Goal: Task Accomplishment & Management: Complete application form

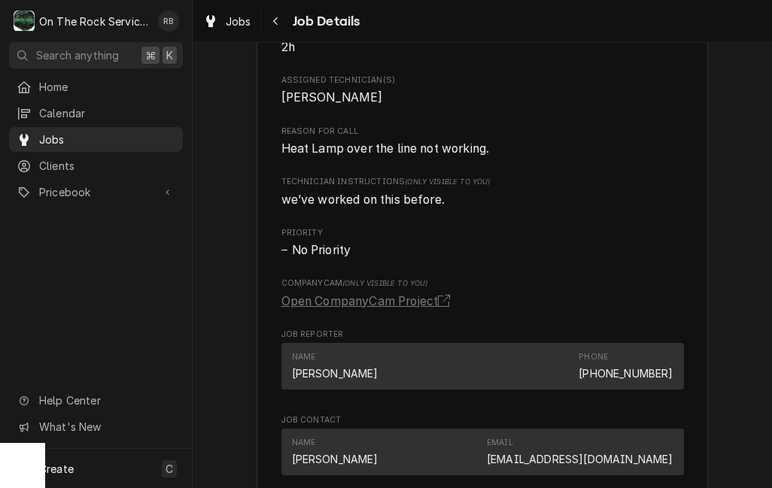
scroll to position [948, 0]
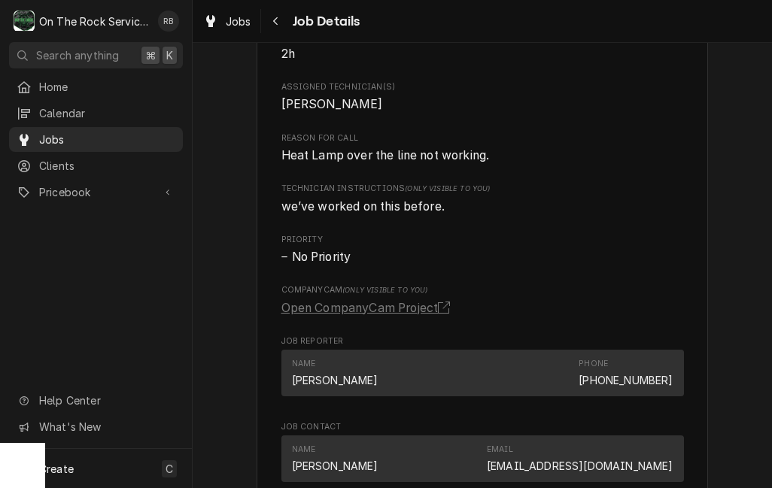
click at [42, 138] on span "Jobs" at bounding box center [107, 140] width 136 height 16
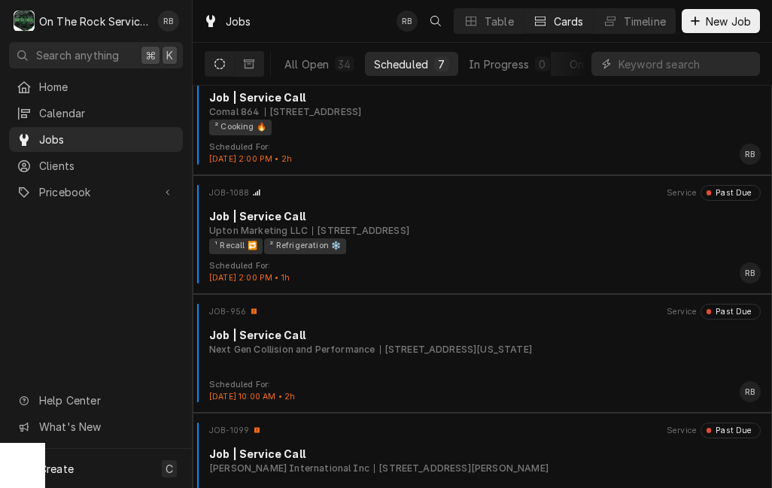
scroll to position [274, 0]
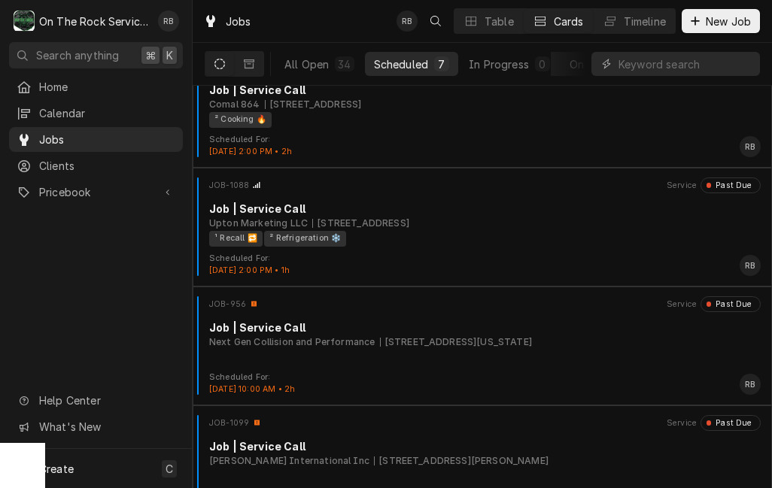
click at [598, 332] on div "Job | Service Call" at bounding box center [484, 328] width 551 height 16
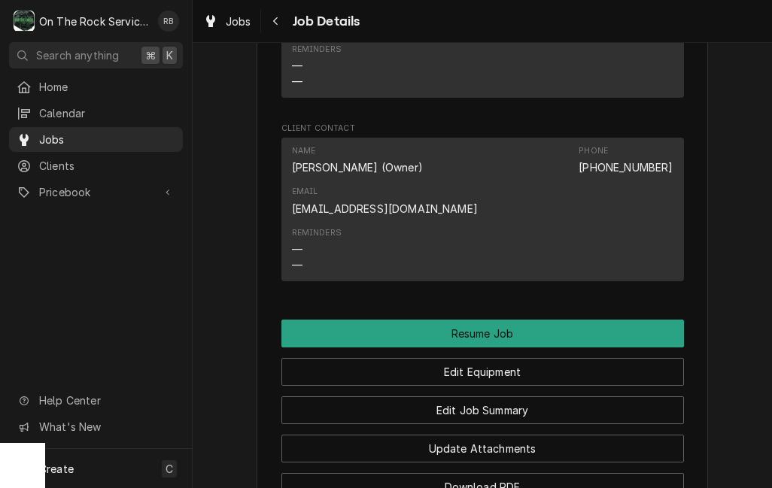
scroll to position [1343, 0]
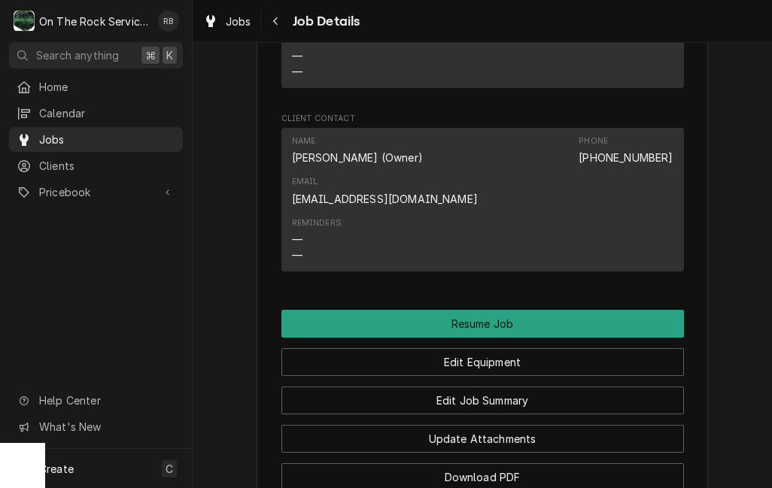
click at [644, 310] on button "Resume Job" at bounding box center [482, 324] width 402 height 28
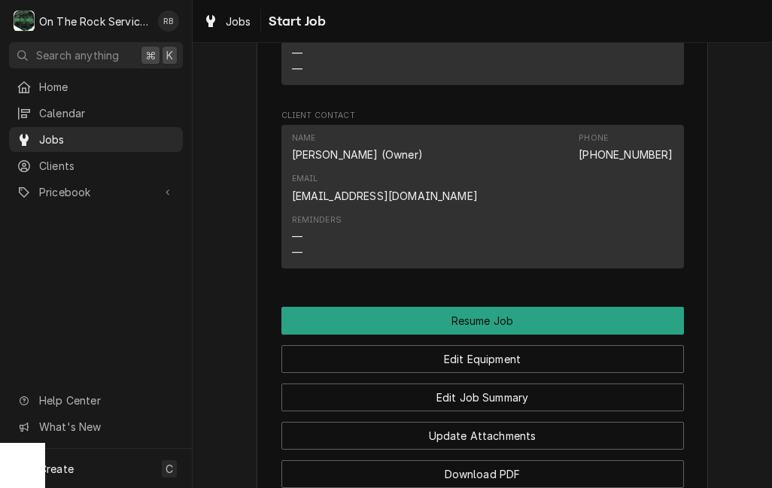
scroll to position [1341, 0]
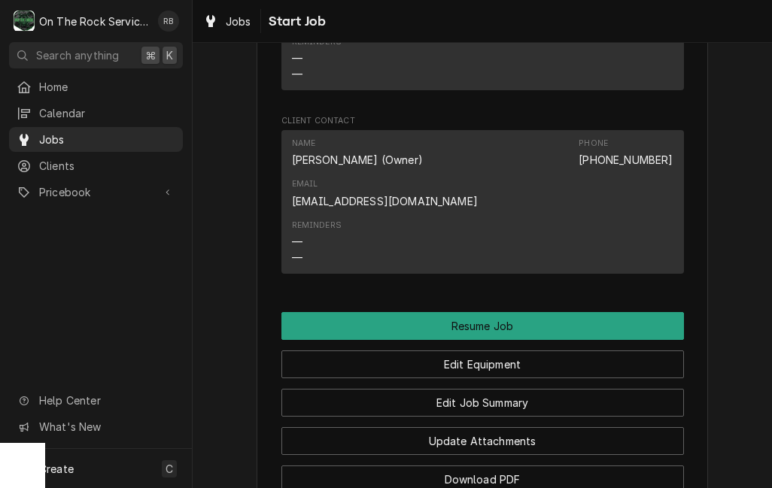
click at [621, 389] on button "Edit Job Summary" at bounding box center [482, 403] width 402 height 28
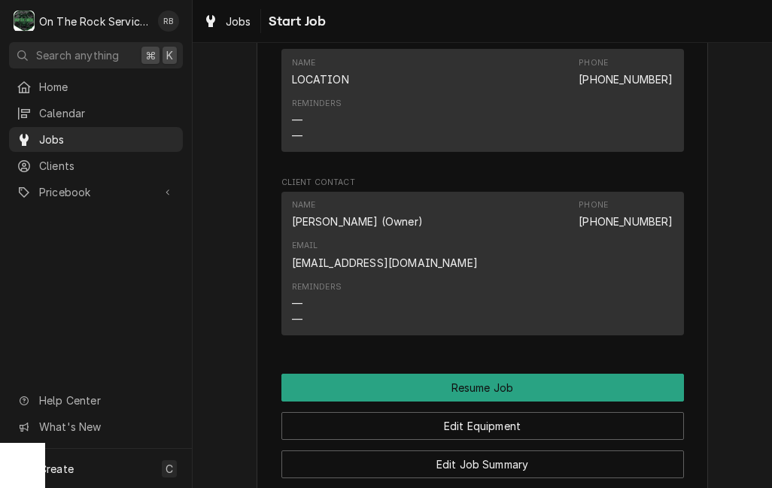
scroll to position [1271, 0]
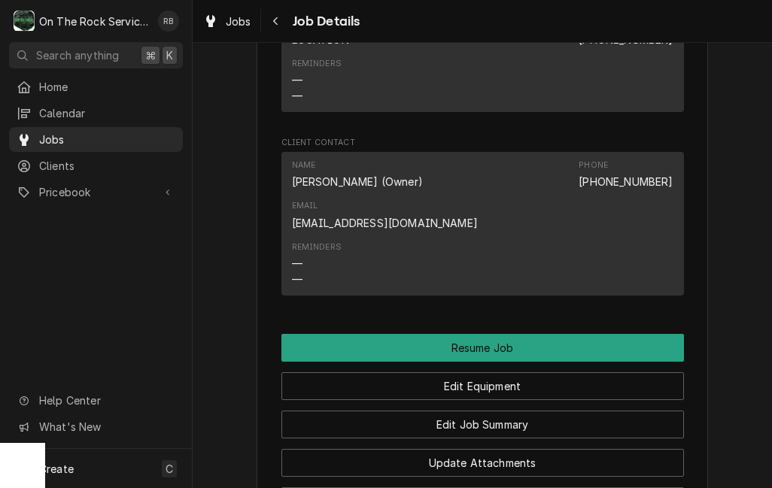
scroll to position [1321, 0]
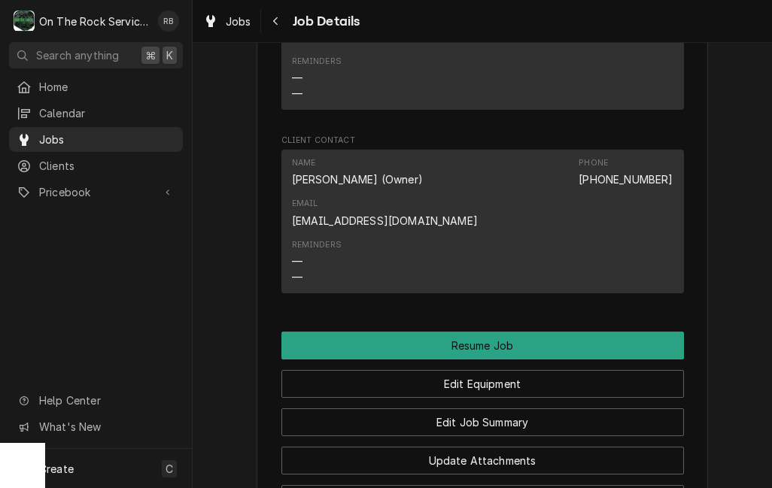
click at [647, 332] on button "Resume Job" at bounding box center [482, 346] width 402 height 28
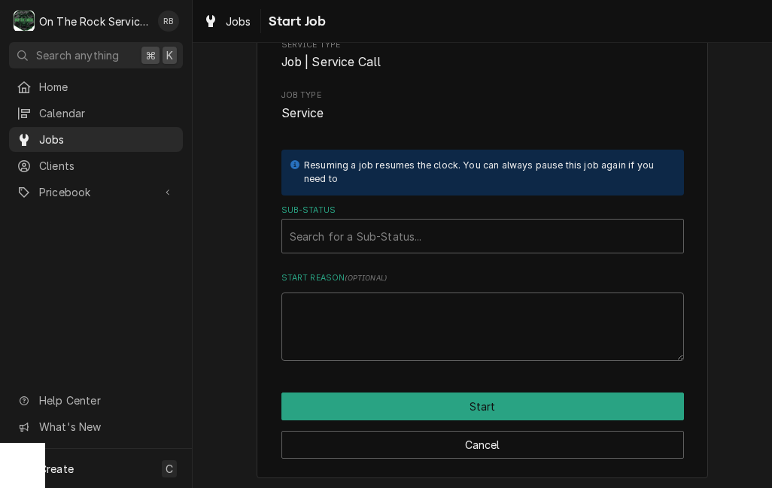
scroll to position [140, 0]
click at [611, 404] on button "Start" at bounding box center [482, 407] width 402 height 28
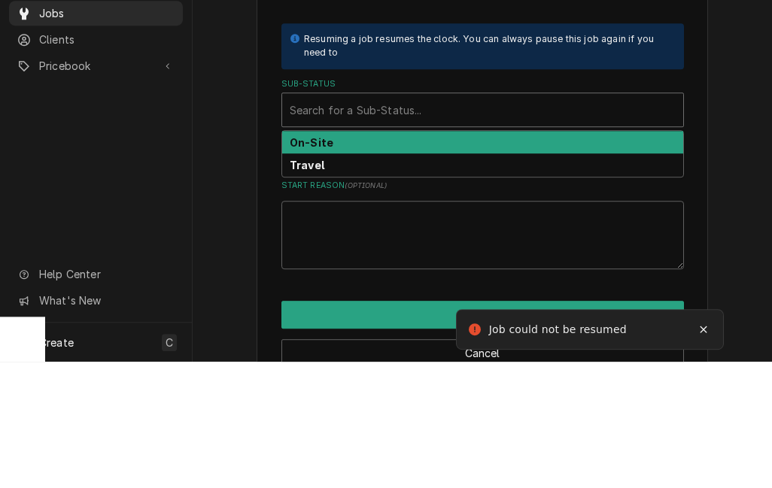
click at [593, 257] on div "On-Site" at bounding box center [482, 268] width 401 height 23
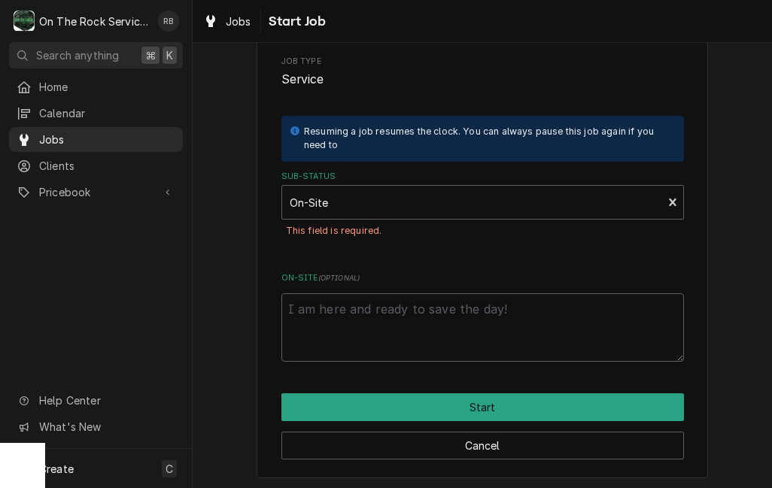
click at [582, 402] on button "Start" at bounding box center [482, 407] width 402 height 28
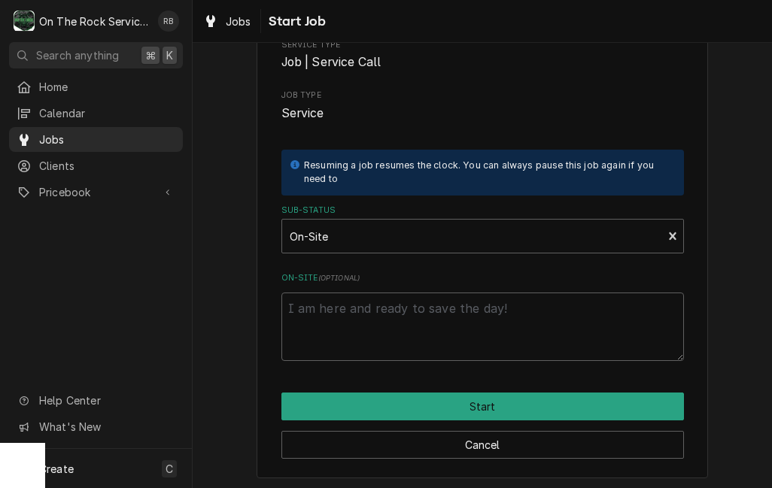
type textarea "x"
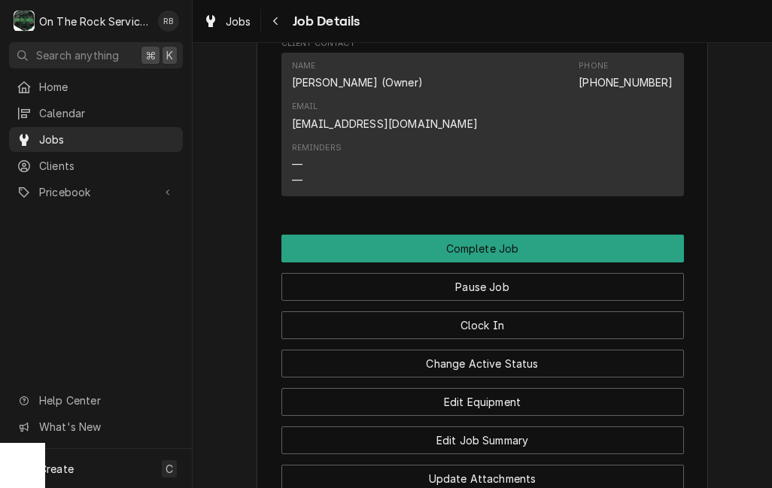
scroll to position [1420, 0]
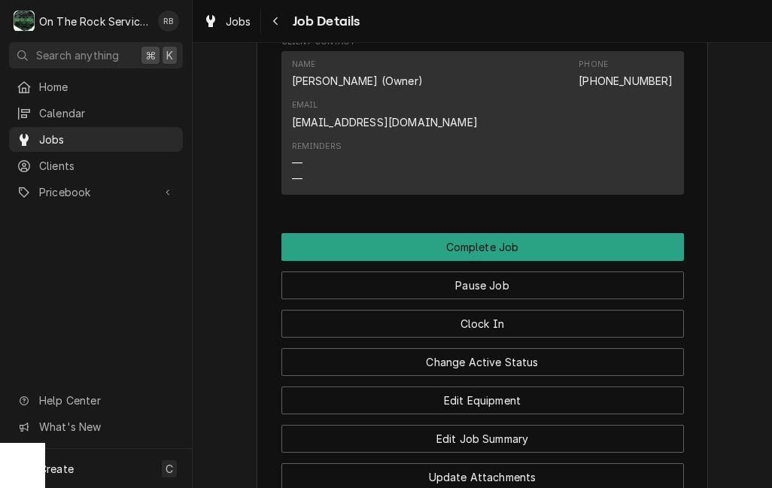
click at [593, 425] on button "Edit Job Summary" at bounding box center [482, 439] width 402 height 28
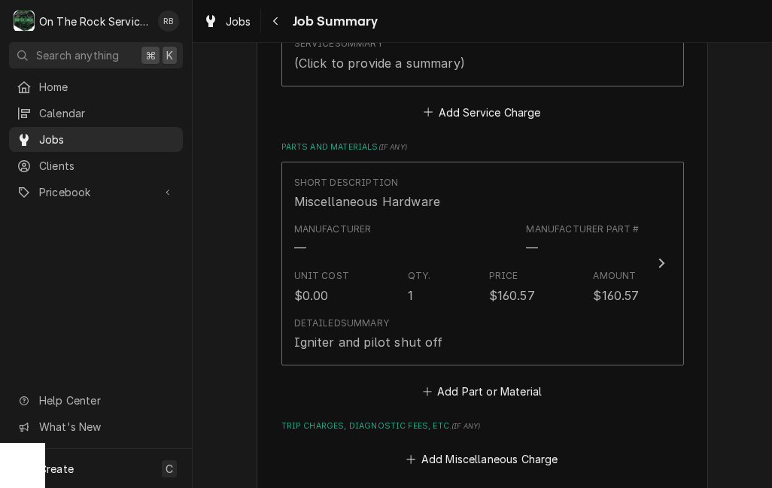
scroll to position [537, 0]
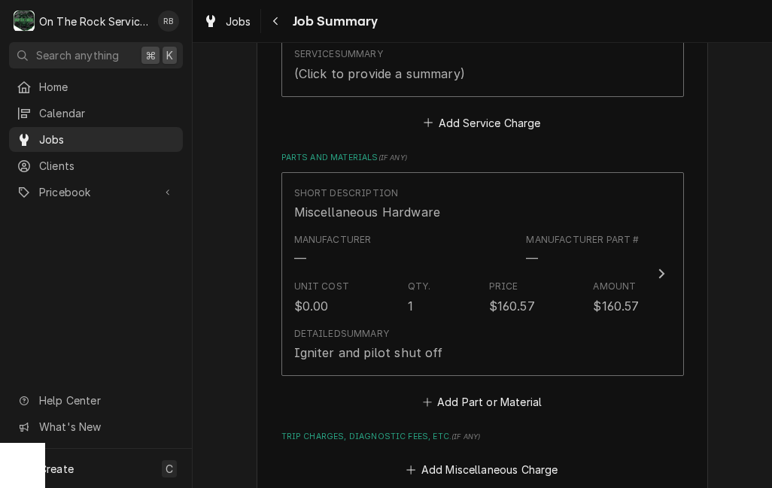
click at [625, 321] on div "Detailed Summary Igniter and pilot shut off" at bounding box center [466, 344] width 345 height 47
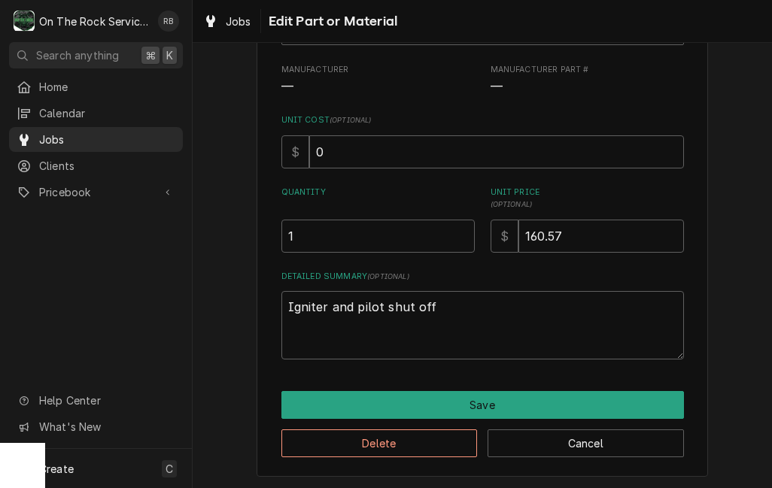
scroll to position [132, 0]
click at [619, 311] on textarea "Igniter and pilot shut off" at bounding box center [482, 325] width 402 height 68
type textarea "x"
type textarea "Igniter and pilot shut off"
type textarea "x"
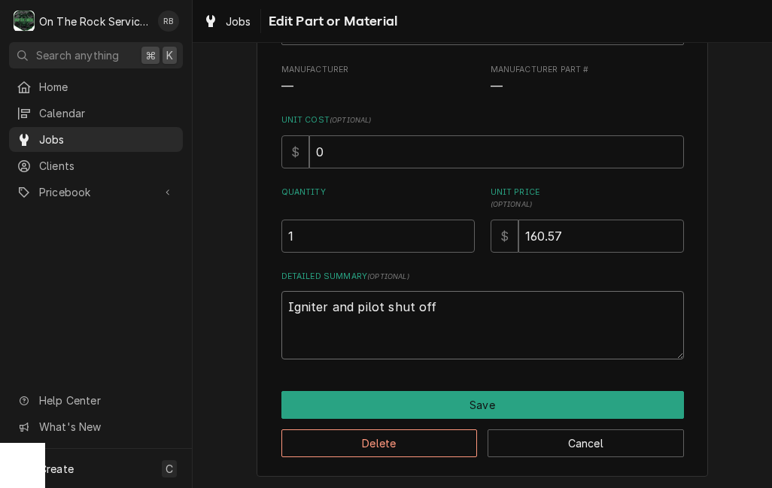
type textarea "Igniter and pilot shut off"
type textarea "x"
type textarea "Igniter and pilot shut off 9"
type textarea "x"
type textarea "Igniter and pilot shut off 9/"
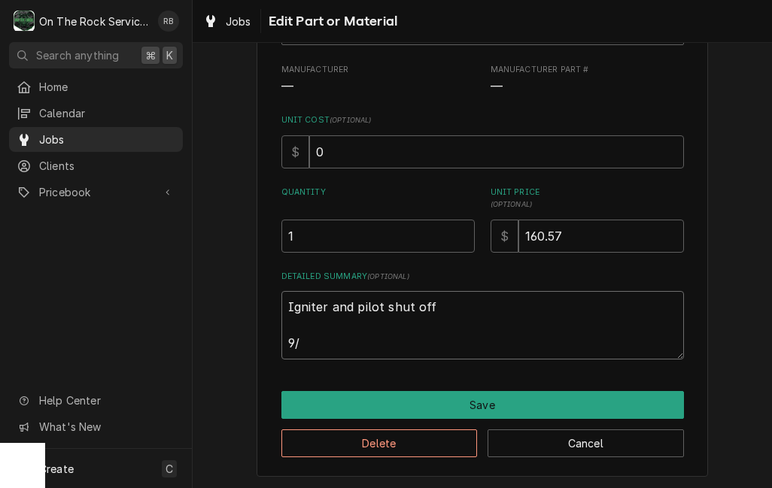
type textarea "x"
type textarea "Igniter and pilot shut off 9/2"
type textarea "x"
type textarea "Igniter and pilot shut off 9/25"
type textarea "x"
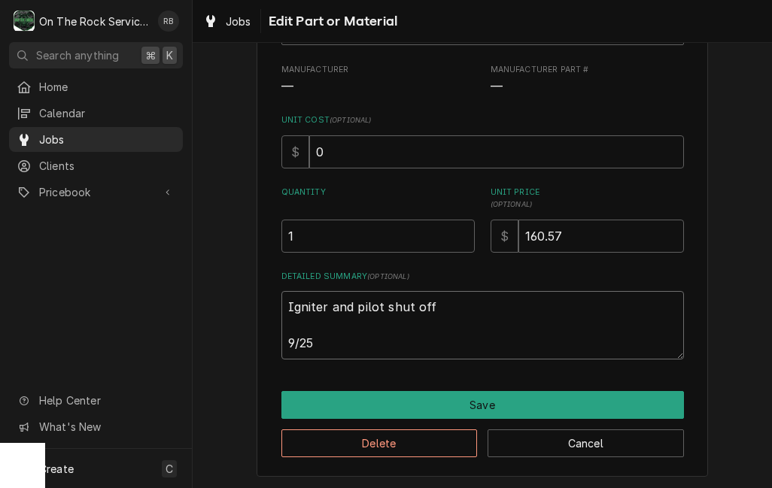
type textarea "Igniter and pilot shut off 9/25/"
type textarea "x"
type textarea "Igniter and pilot shut off 9/25/2"
type textarea "x"
type textarea "Igniter and pilot shut off 9/25/25"
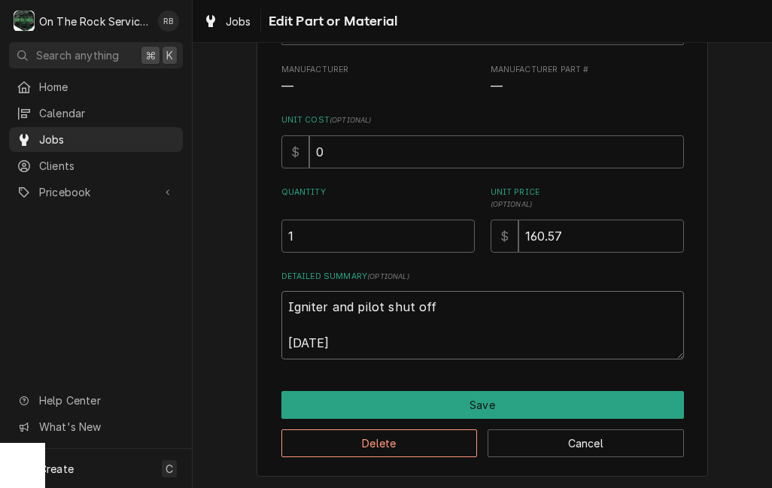
type textarea "x"
type textarea "Igniter and pilot shut off 9/25/25"
type textarea "x"
type textarea "Igniter and pilot shut off 9/25/25"
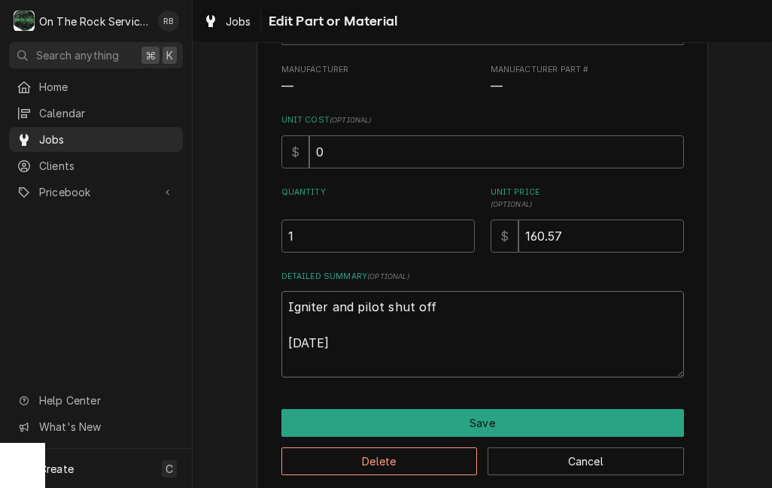
type textarea "x"
type textarea "Igniter and pilot shut off 9/25/25 R"
type textarea "x"
type textarea "Igniter and pilot shut off 9/25/25 Ra"
type textarea "x"
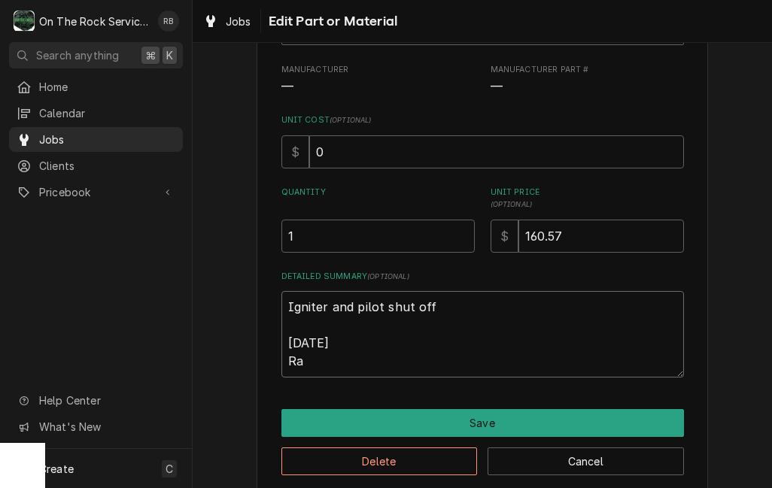
type textarea "Igniter and pilot shut off 9/25/25 Ray"
type textarea "x"
type textarea "Igniter and pilot shut off [DATE] Ray"
type textarea "x"
type textarea "Igniter and pilot shut off [DATE] Ray a"
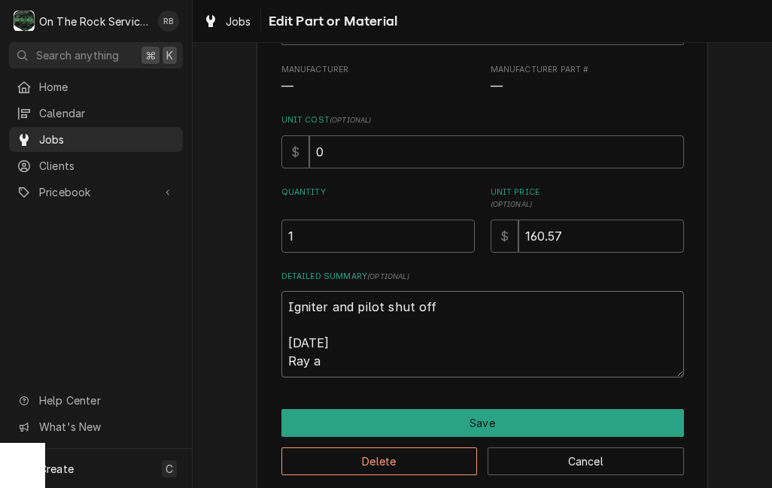
type textarea "x"
type textarea "Igniter and pilot shut off [DATE] Ray an"
type textarea "x"
type textarea "Igniter and pilot shut off [DATE] Ray and"
type textarea "x"
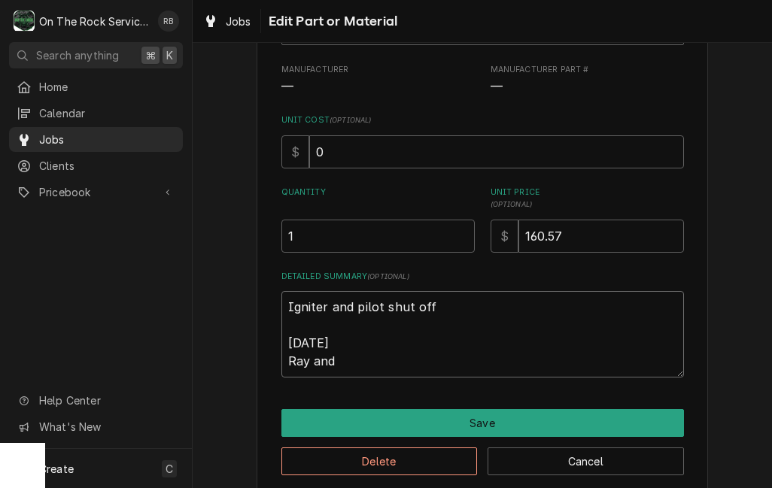
type textarea "Igniter and pilot shut off 9/25/25 Ray and"
type textarea "x"
type textarea "Igniter and pilot shut off 9/25/25 Ray and i"
type textarea "x"
type textarea "Igniter and pilot shut off 9/25/25 Ray and iz"
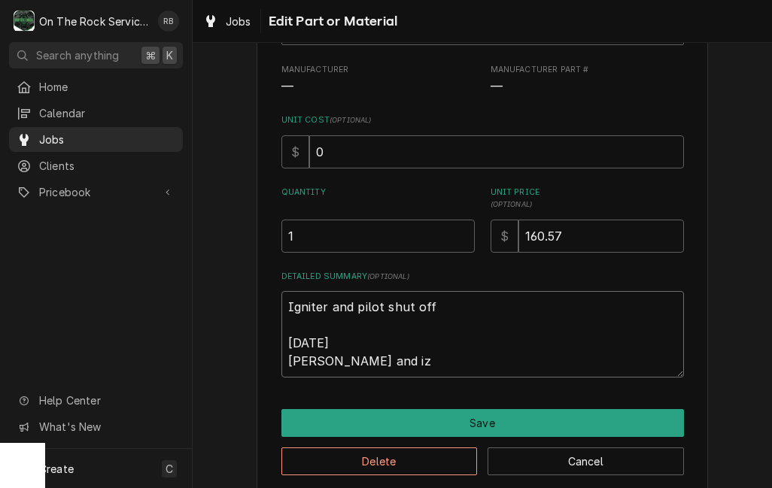
type textarea "x"
type textarea "Igniter and pilot shut off 9/25/25 Ray and izz"
type textarea "x"
type textarea "Igniter and pilot shut off 9/25/25 Ray and izzy"
type textarea "x"
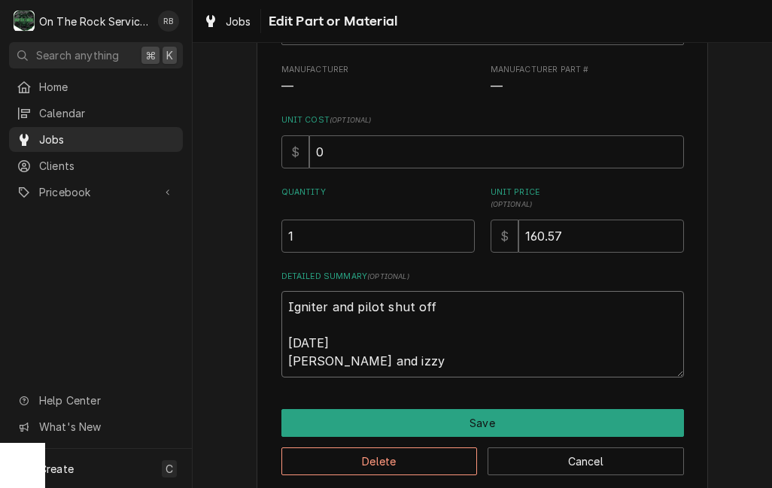
type textarea "Igniter and pilot shut off 9/25/25 Ray and Izzy"
type textarea "x"
type textarea "Igniter and pilot shut off 9/25/25 Ray and Izzy"
type textarea "x"
type textarea "Igniter and pilot shut off 9/25/25 Ray and Izzy p"
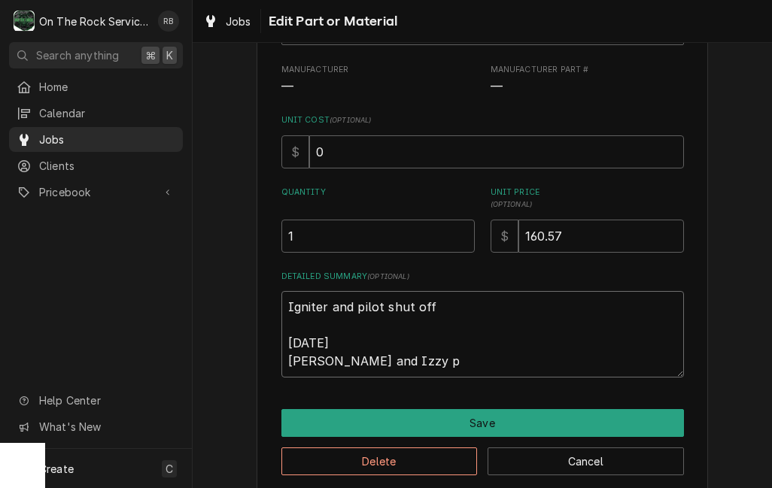
type textarea "x"
type textarea "Igniter and pilot shut off 9/25/25 Ray and Izzy pr"
type textarea "x"
type textarea "Igniter and pilot shut off 9/25/25 Ray and Izzy pro"
type textarea "x"
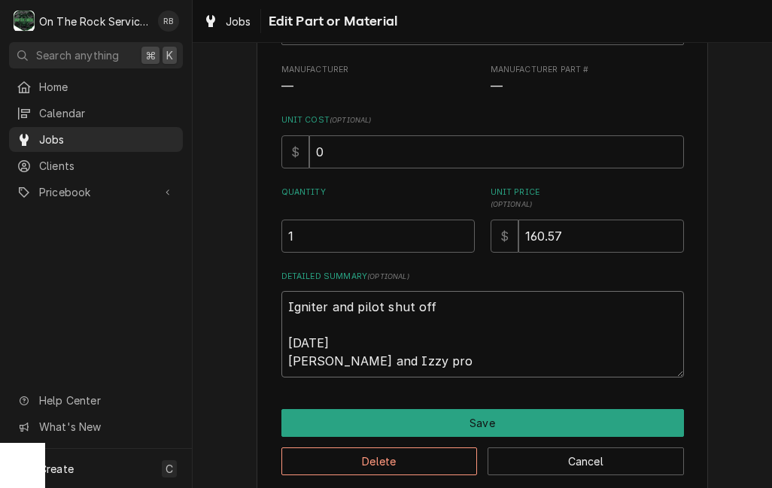
type textarea "Igniter and pilot shut off 9/25/25 Ray and Izzy prov"
type textarea "x"
type textarea "Igniter and pilot shut off 9/25/25 Ray and Izzy provi"
type textarea "x"
type textarea "Igniter and pilot shut off 9/25/25 Ray and Izzy provie"
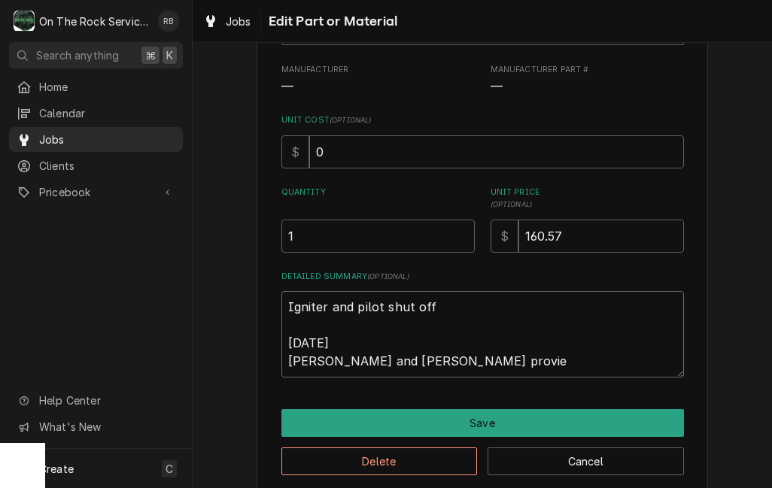
type textarea "x"
type textarea "Igniter and pilot shut off 9/25/25 Ray and Izzy provied"
type textarea "x"
type textarea "Igniter and pilot shut off 9/25/25 Ray and Izzy proviede"
type textarea "x"
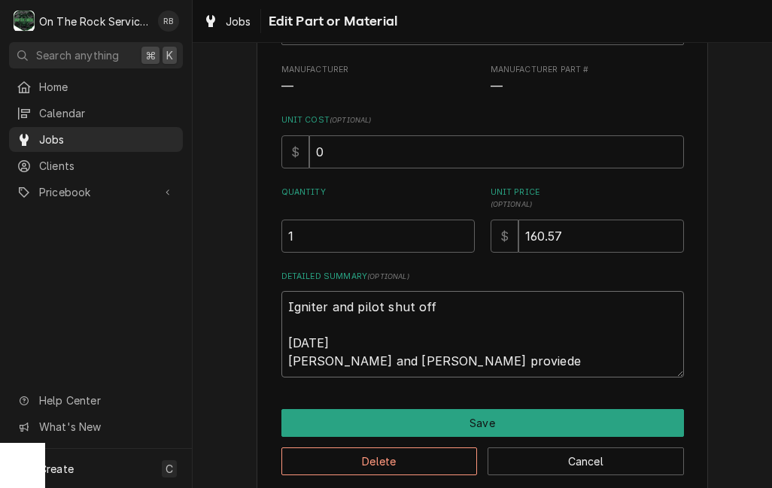
type textarea "Igniter and pilot shut off 9/25/25 Ray and Izzy provieded"
type textarea "x"
type textarea "Igniter and pilot shut off 9/25/25 Ray and Izzy provided"
type textarea "x"
type textarea "Igniter and pilot shut off 9/25/25 Ray and Izzy provided"
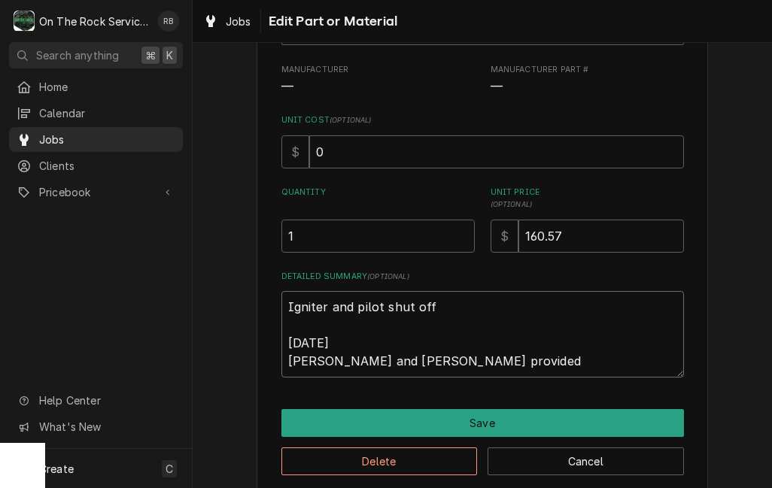
type textarea "x"
type textarea "Igniter and pilot shut off 9/25/25 Ray and Izzy provided s"
type textarea "x"
type textarea "Igniter and pilot shut off 9/25/25 Ray and Izzy provided se"
type textarea "x"
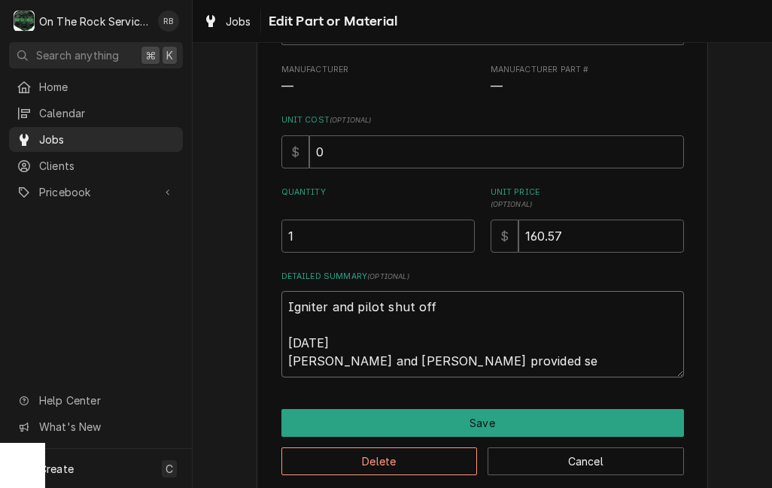
type textarea "Igniter and pilot shut off 9/25/25 Ray and Izzy provided ser"
type textarea "x"
type textarea "Igniter and pilot shut off 9/25/25 Ray and Izzy provided serv"
type textarea "x"
type textarea "Igniter and pilot shut off 9/25/25 Ray and Izzy provided servi"
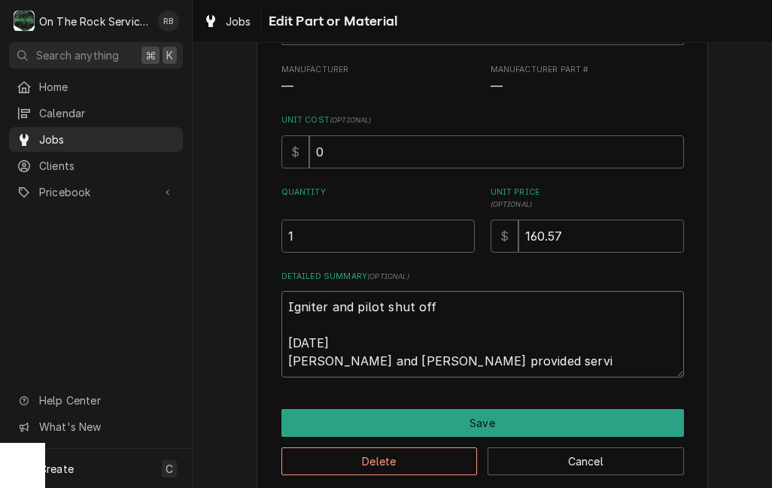
type textarea "x"
type textarea "Igniter and pilot shut off 9/25/25 Ray and Izzy provided servic"
type textarea "x"
type textarea "Igniter and pilot shut off 9/25/25 Ray and Izzy provided service"
type textarea "x"
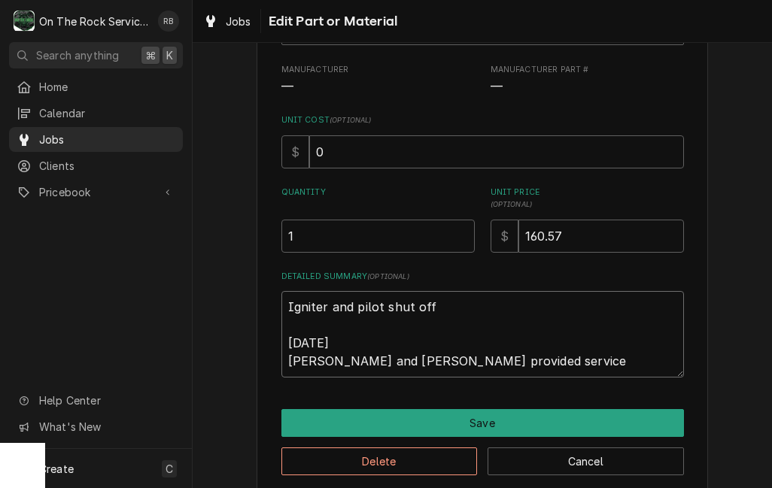
type textarea "Igniter and pilot shut off 9/25/25 Ray and Izzy provided service p"
type textarea "x"
type textarea "Igniter and pilot shut off 9/25/25 Ray and Izzy provided service pa"
type textarea "x"
type textarea "Igniter and pilot shut off 9/25/25 Ray and Izzy provided service pae"
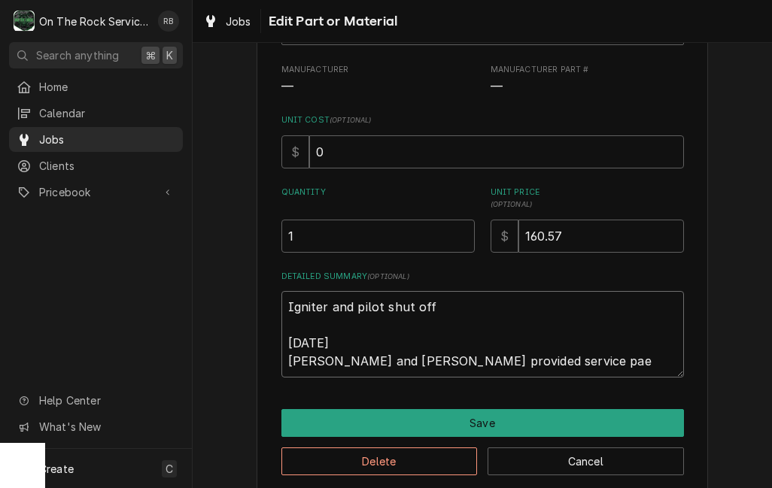
type textarea "x"
type textarea "Igniter and pilot shut off 9/25/25 Ray and Izzy provided service pa"
type textarea "x"
type textarea "Igniter and pilot shut off 9/25/25 Ray and Izzy provided service par"
type textarea "x"
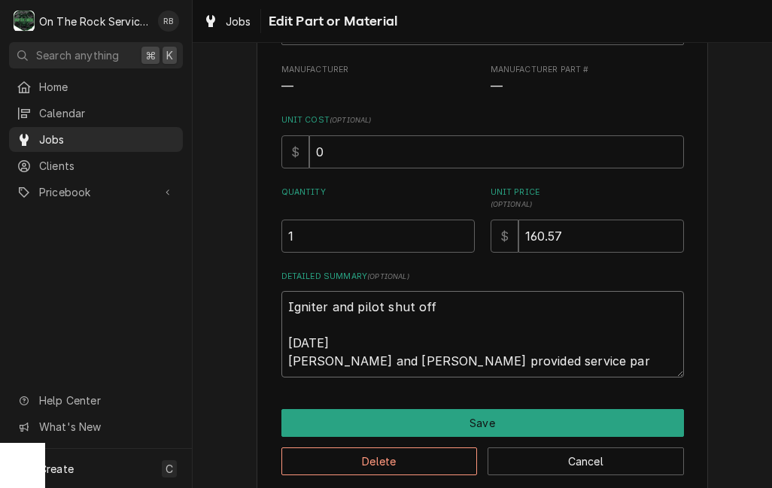
type textarea "Igniter and pilot shut off 9/25/25 Ray and Izzy provided service part"
type textarea "x"
type textarea "Igniter and pilot shut off 9/25/25 Ray and Izzy provided service parts"
type textarea "x"
type textarea "Igniter and pilot shut off 9/25/25 Ray and Izzy provided service parts"
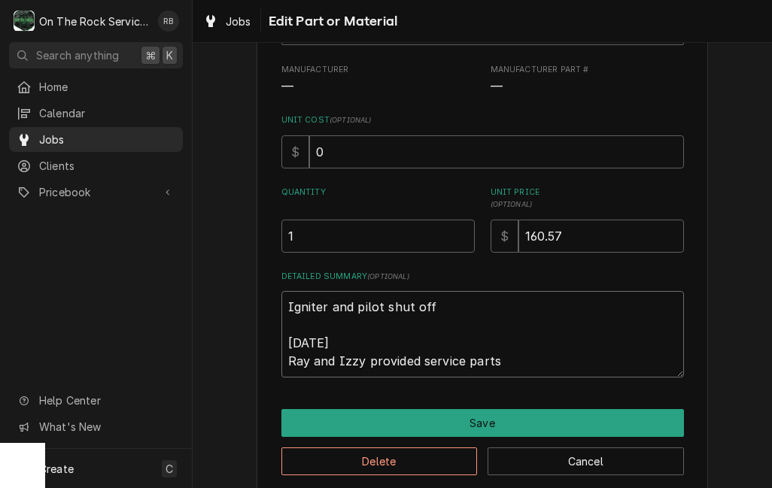
type textarea "x"
type textarea "Igniter and pilot shut off 9/25/25 Ray and Izzy provided service parts an"
type textarea "x"
type textarea "Igniter and pilot shut off 9/25/25 Ray and Izzy provided service parts and"
type textarea "x"
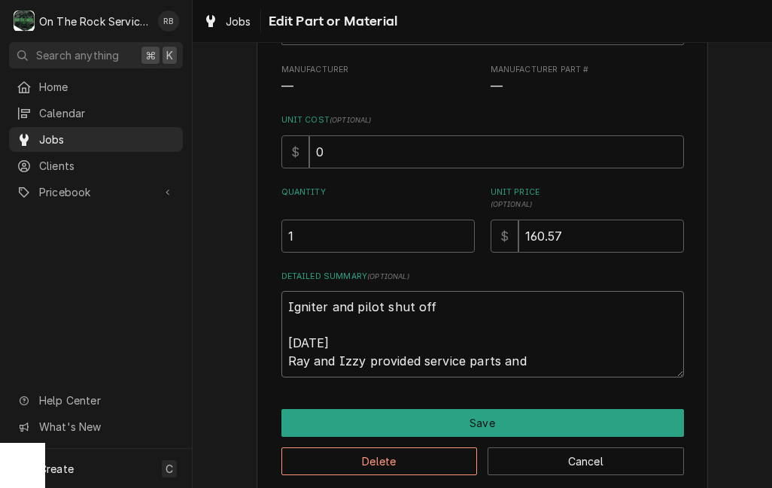
type textarea "Igniter and pilot shut off 9/25/25 Ray and Izzy provided service parts and"
type textarea "x"
type textarea "Igniter and pilot shut off 9/25/25 Ray and Izzy provided service parts and l"
type textarea "x"
type textarea "Igniter and pilot shut off 9/25/25 Ray and Izzy provided service parts and la"
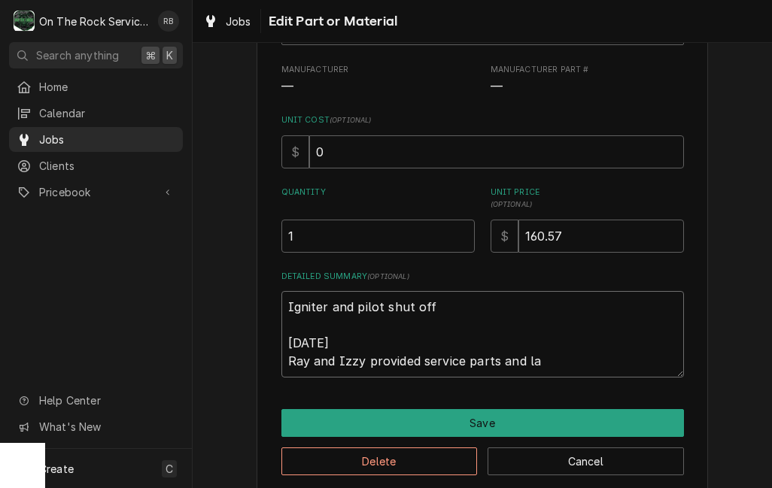
type textarea "x"
type textarea "Igniter and pilot shut off 9/25/25 Ray and Izzy provided service parts and lab"
type textarea "x"
type textarea "Igniter and pilot shut off 9/25/25 Ray and Izzy provided service parts and labo"
type textarea "x"
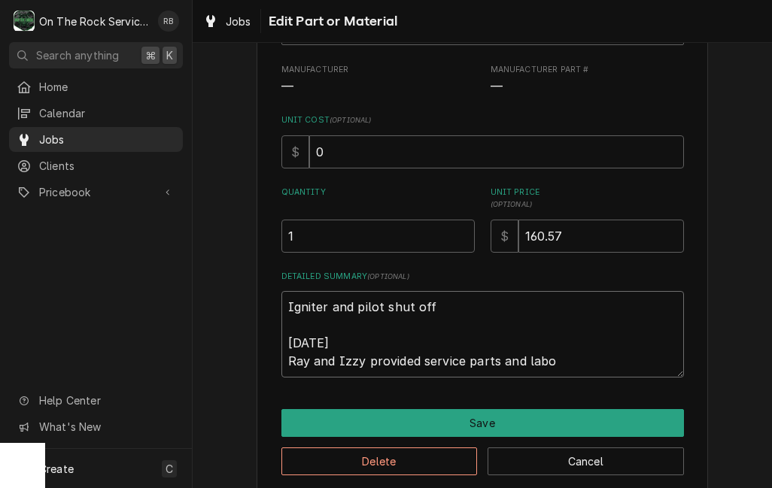
type textarea "Igniter and pilot shut off 9/25/25 Ray and Izzy provided service parts and labor"
type textarea "x"
type textarea "Igniter and pilot shut off 9/25/25 Ray and Izzy provided service parts and labor"
type textarea "x"
type textarea "Igniter and pilot shut off 9/25/25 Ray and Izzy provided service parts and labo…"
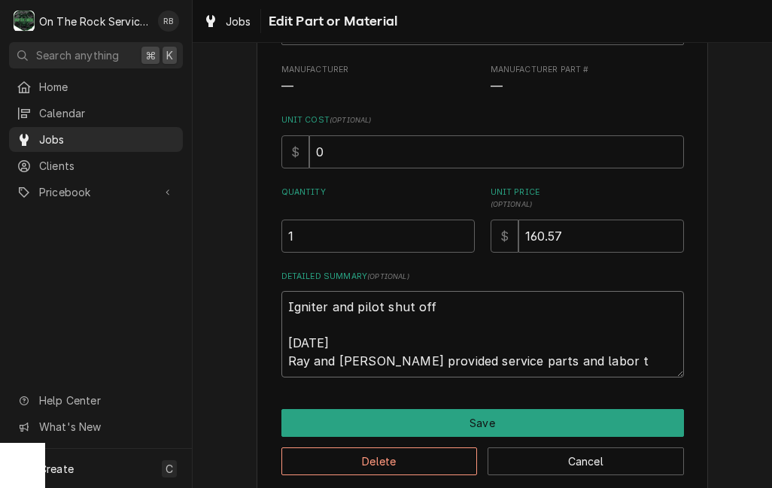
type textarea "x"
type textarea "Igniter and pilot shut off 9/25/25 Ray and Izzy provided service parts and labo…"
type textarea "x"
type textarea "Igniter and pilot shut off 9/25/25 Ray and Izzy provided service parts and labo…"
type textarea "x"
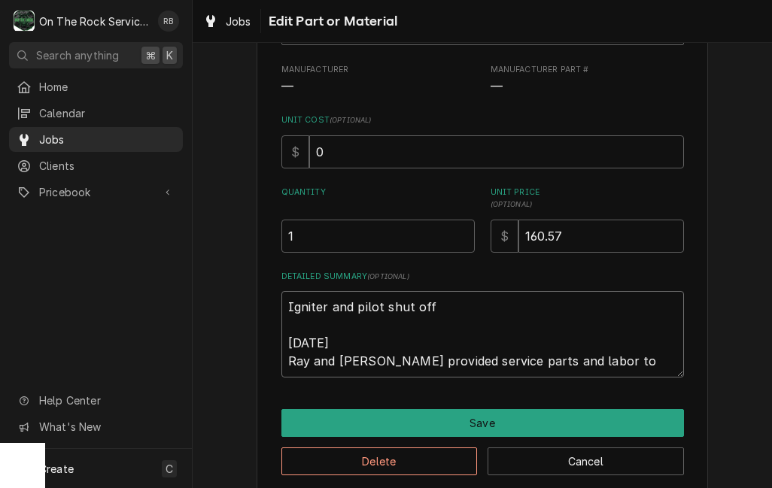
type textarea "Igniter and pilot shut off 9/25/25 Ray and Izzy provided service parts and labo…"
type textarea "x"
type textarea "Igniter and pilot shut off 9/25/25 Ray and Izzy provided service parts and labo…"
type textarea "x"
type textarea "Igniter and pilot shut off 9/25/25 Ray and Izzy provided service parts and labo…"
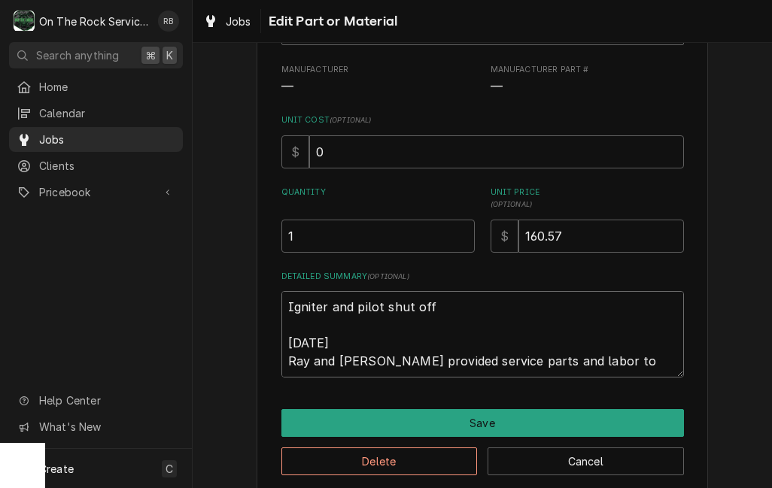
type textarea "x"
type textarea "Igniter and pilot shut off 9/25/25 Ray and Izzy provided service parts and labo…"
type textarea "x"
type textarea "Igniter and pilot shut off 9/25/25 Ray and Izzy provided service parts and labo…"
type textarea "x"
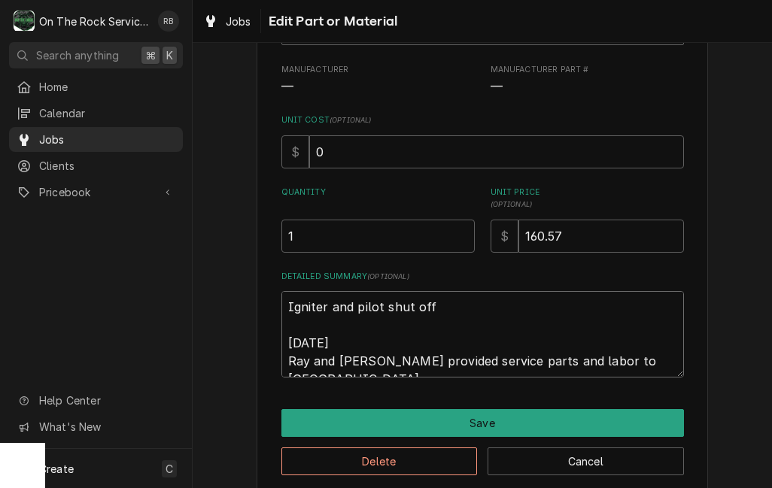
type textarea "Igniter and pilot shut off 9/25/25 Ray and Izzy provided service parts and labo…"
type textarea "x"
type textarea "Igniter and pilot shut off 9/25/25 Ray and Izzy provided service parts and labo…"
type textarea "x"
type textarea "Igniter and pilot shut off 9/25/25 Ray and Izzy provided service parts and labo…"
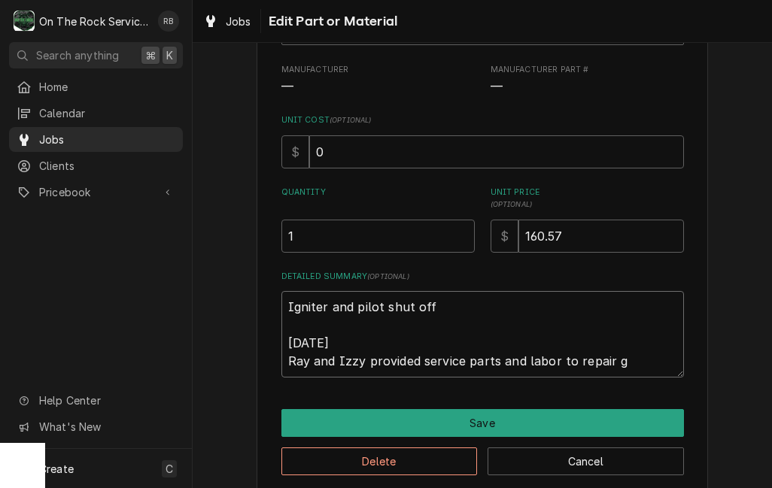
type textarea "x"
type textarea "Igniter and pilot shut off 9/25/25 Ray and Izzy provided service parts and labo…"
type textarea "x"
type textarea "Igniter and pilot shut off 9/25/25 Ray and Izzy provided service parts and labo…"
type textarea "x"
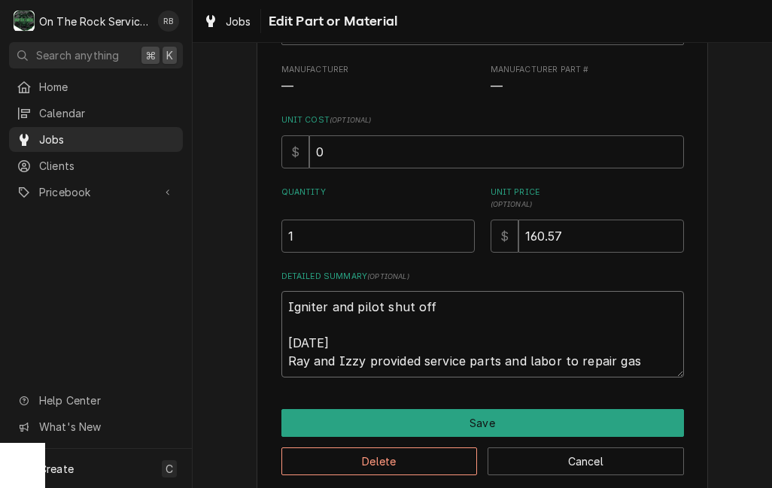
type textarea "Igniter and pilot shut off 9/25/25 Ray and Izzy provided service parts and labo…"
type textarea "x"
type textarea "Igniter and pilot shut off 9/25/25 Ray and Izzy provided service parts and labo…"
type textarea "x"
type textarea "Igniter and pilot shut off 9/25/25 Ray and Izzy provided service parts and labo…"
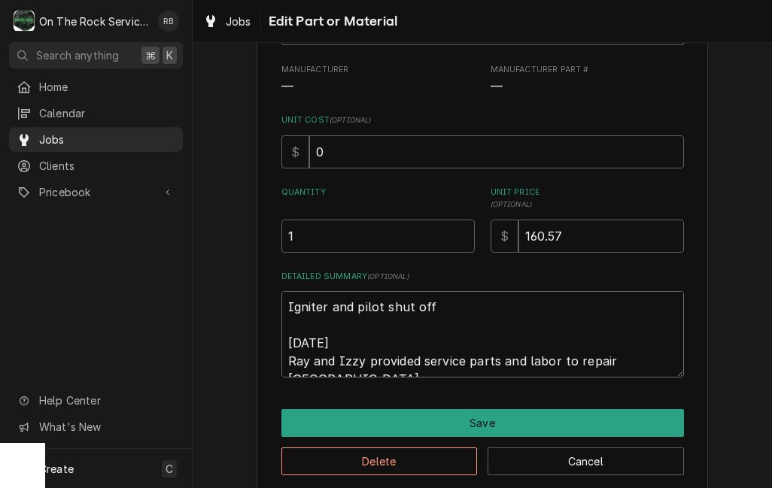
type textarea "x"
type textarea "Igniter and pilot shut off 9/25/25 Ray and Izzy provided service parts and labo…"
type textarea "x"
type textarea "Igniter and pilot shut off 9/25/25 Ray and Izzy provided service parts and labo…"
type textarea "x"
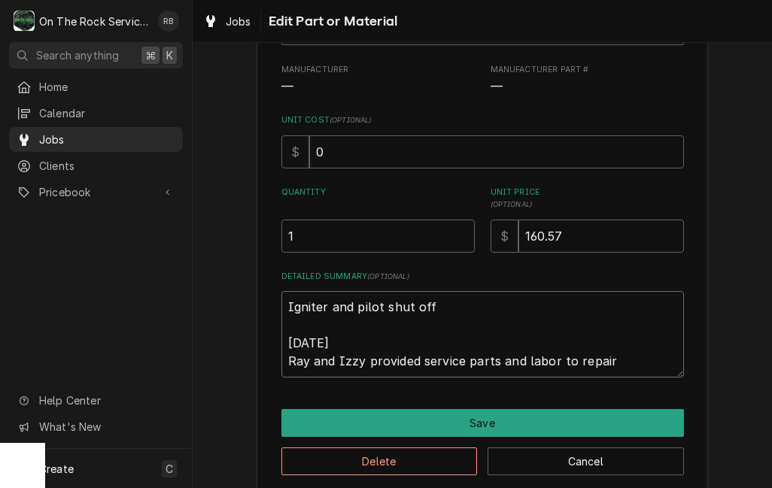
type textarea "Igniter and pilot shut off 9/25/25 Ray and Izzy provided service parts and labo…"
type textarea "x"
type textarea "Igniter and pilot shut off 9/25/25 Ray and Izzy provided service parts and labo…"
type textarea "x"
type textarea "Igniter and pilot shut off 9/25/25 Ray and Izzy provided service parts and labo…"
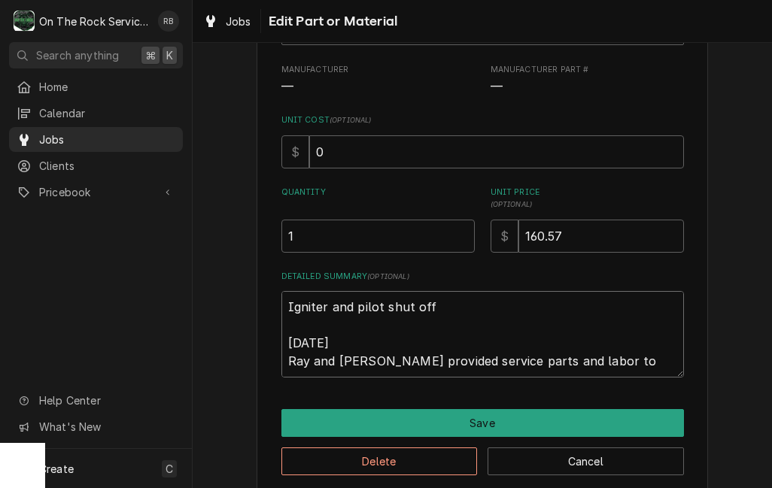
type textarea "x"
type textarea "Igniter and pilot shut off 9/25/25 Ray and Izzy provided service parts and labo…"
type textarea "x"
type textarea "Igniter and pilot shut off 9/25/25 Ray and Izzy provided service parts and labo…"
type textarea "x"
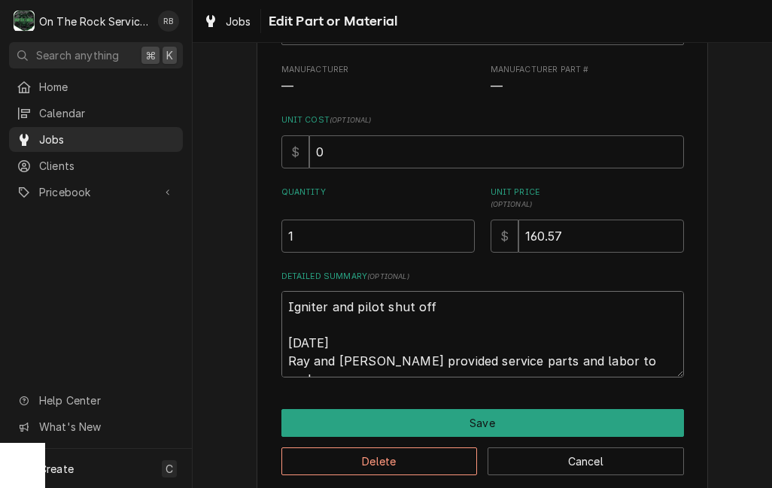
type textarea "Igniter and pilot shut off 9/25/25 Ray and Izzy provided service parts and labo…"
type textarea "x"
type textarea "Igniter and pilot shut off 9/25/25 Ray and Izzy provided service parts and labo…"
type textarea "x"
type textarea "Igniter and pilot shut off 9/25/25 Ray and Izzy provided service parts and labo…"
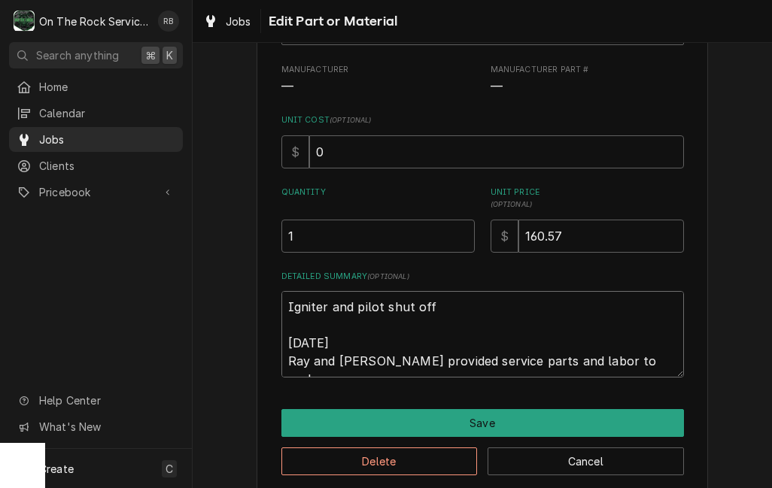
type textarea "x"
type textarea "Igniter and pilot shut off 9/25/25 Ray and Izzy provided service parts and labo…"
type textarea "x"
type textarea "Igniter and pilot shut off 9/25/25 Ray and Izzy provided service parts and labo…"
type textarea "x"
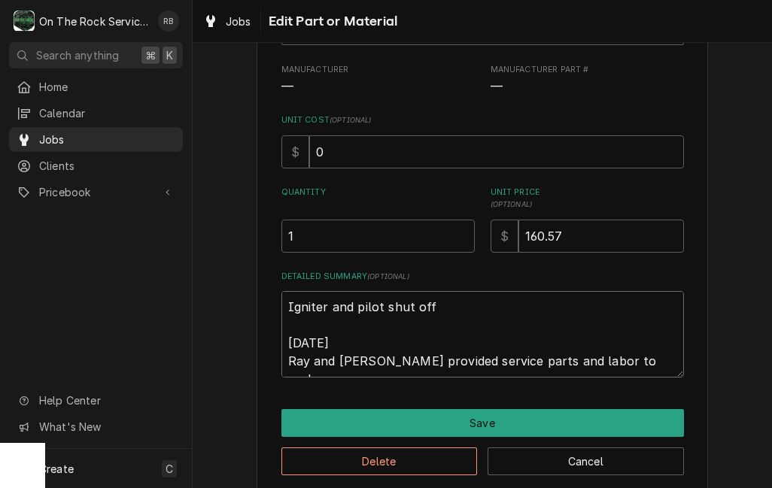
type textarea "Igniter and pilot shut off 9/25/25 Ray and Izzy provided service parts and labo…"
type textarea "x"
type textarea "Igniter and pilot shut off 9/25/25 Ray and Izzy provided service parts and labo…"
type textarea "x"
type textarea "Igniter and pilot shut off 9/25/25 Ray and Izzy provided service parts and labo…"
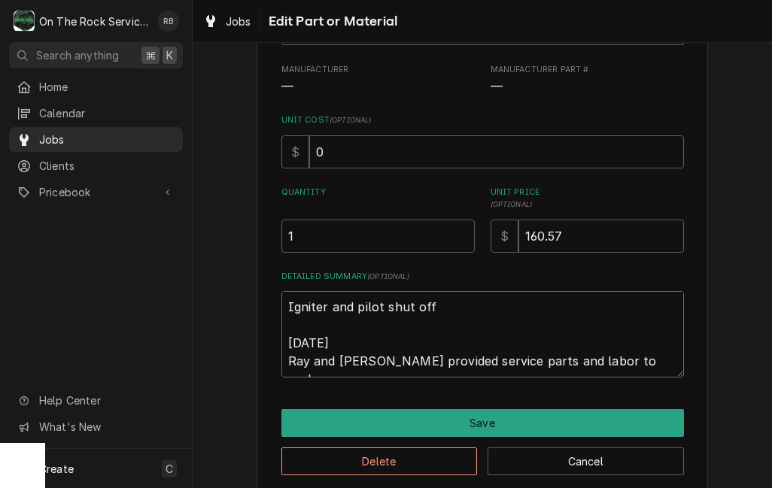
type textarea "x"
type textarea "Igniter and pilot shut off 9/25/25 Ray and Izzy provided service parts and labo…"
type textarea "x"
type textarea "Igniter and pilot shut off 9/25/25 Ray and Izzy provided service parts and labo…"
type textarea "x"
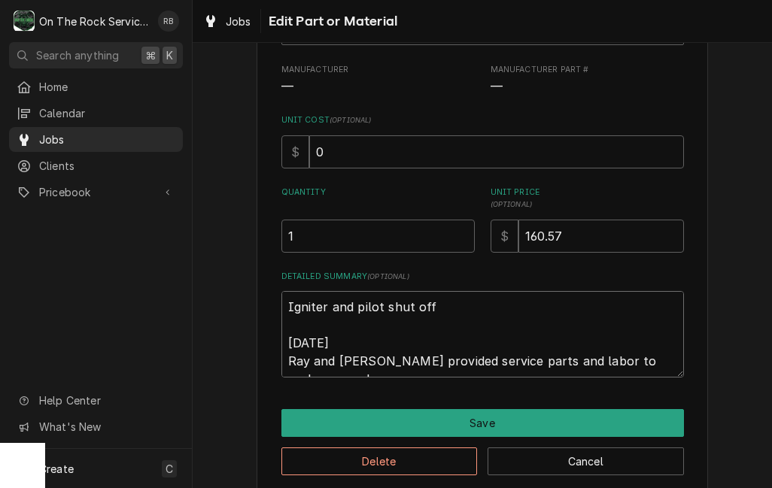
type textarea "Igniter and pilot shut off 9/25/25 Ray and Izzy provided service parts and labo…"
type textarea "x"
type textarea "Igniter and pilot shut off 9/25/25 Ray and Izzy provided service parts and labo…"
type textarea "x"
type textarea "Igniter and pilot shut off 9/25/25 Ray and Izzy provided service parts and labo…"
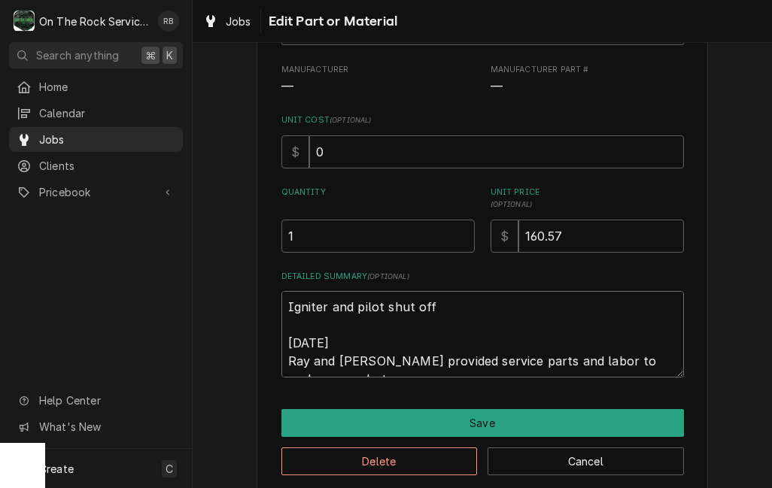
type textarea "x"
type textarea "Igniter and pilot shut off 9/25/25 Ray and Izzy provided service parts and labo…"
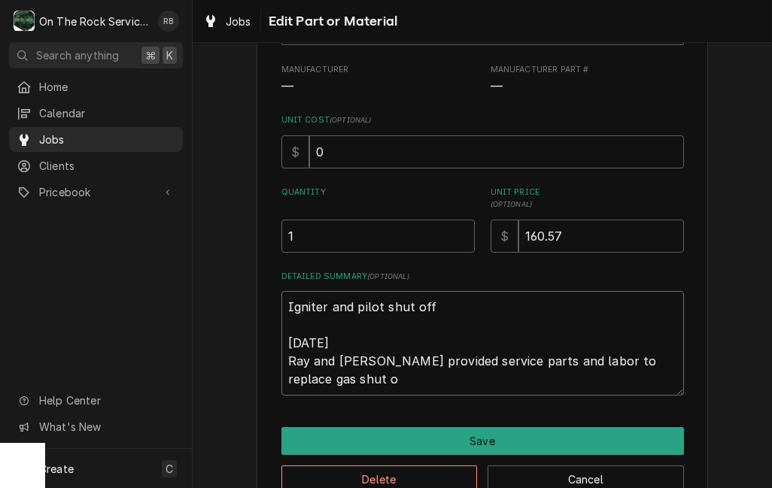
type textarea "x"
type textarea "Igniter and pilot shut off 9/25/25 Ray and Izzy provided service parts and labo…"
type textarea "x"
type textarea "Igniter and pilot shut off 9/25/25 Ray and Izzy provided service parts and labo…"
type textarea "x"
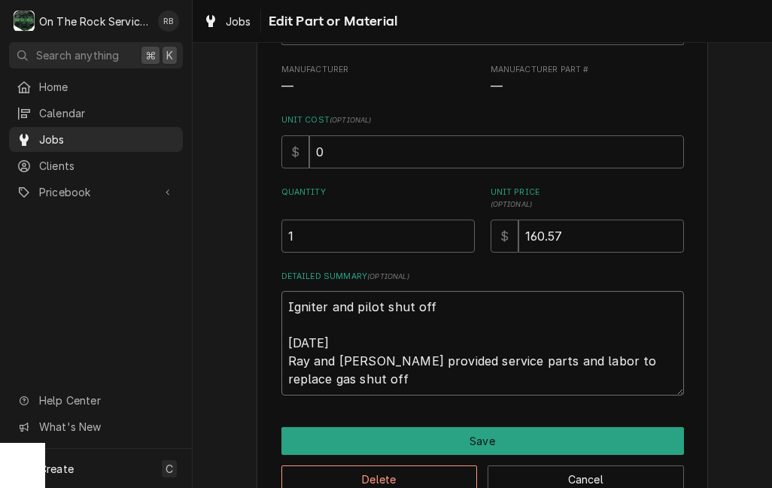
type textarea "Igniter and pilot shut off 9/25/25 Ray and Izzy provided service parts and labo…"
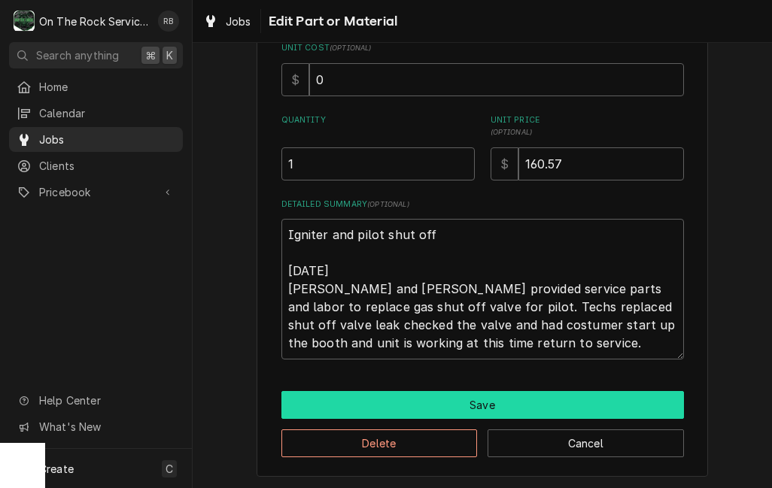
click at [627, 399] on button "Save" at bounding box center [482, 405] width 402 height 28
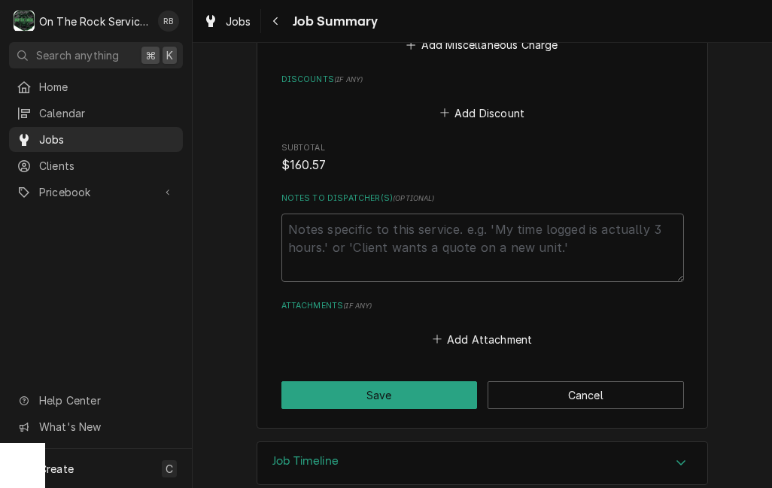
scroll to position [1087, 0]
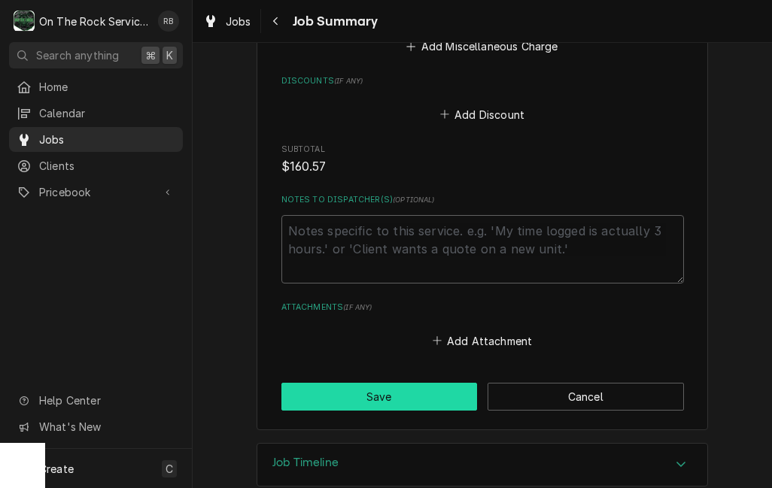
click at [444, 383] on button "Save" at bounding box center [379, 397] width 196 height 28
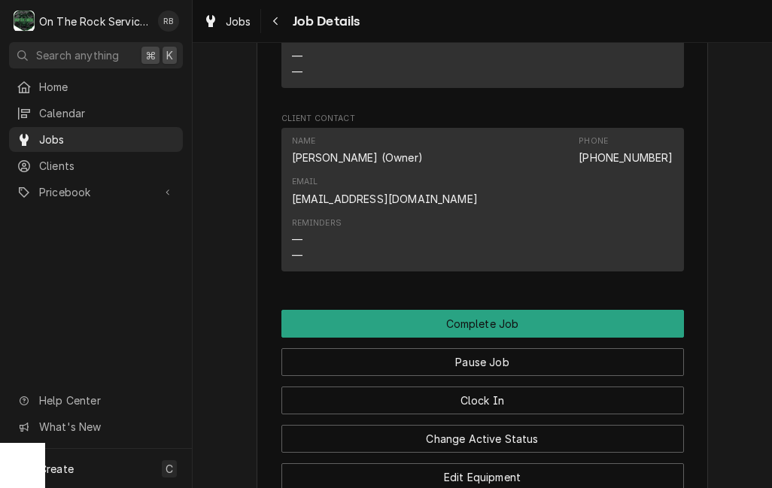
scroll to position [1333, 0]
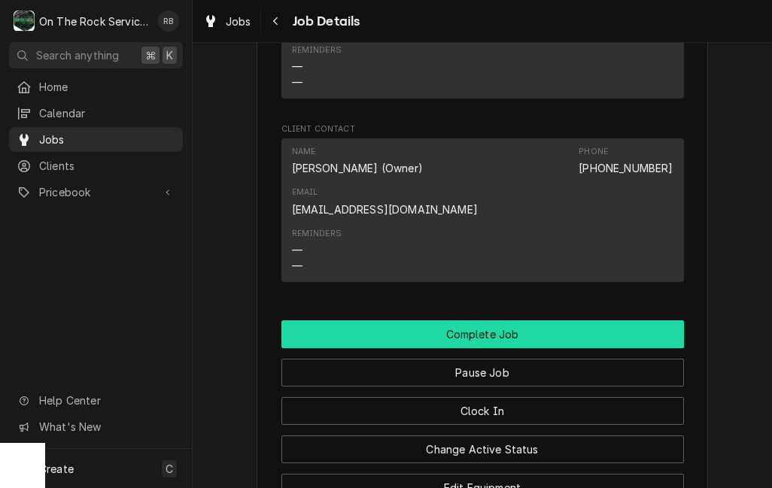
click at [653, 320] on button "Complete Job" at bounding box center [482, 334] width 402 height 28
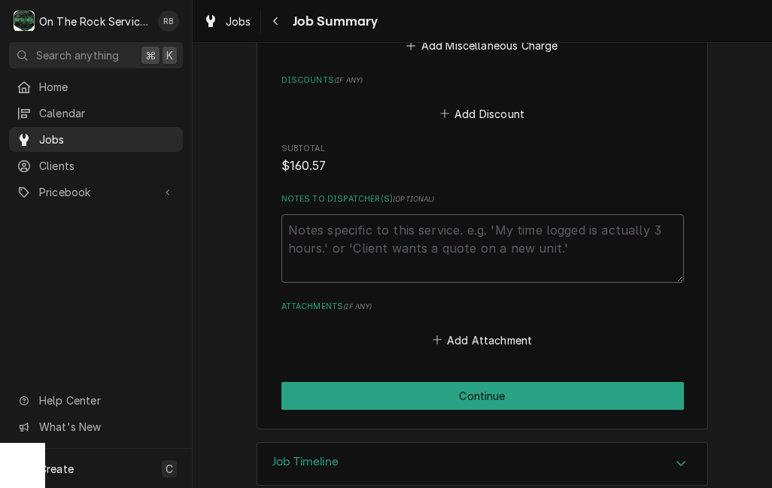
scroll to position [1087, 0]
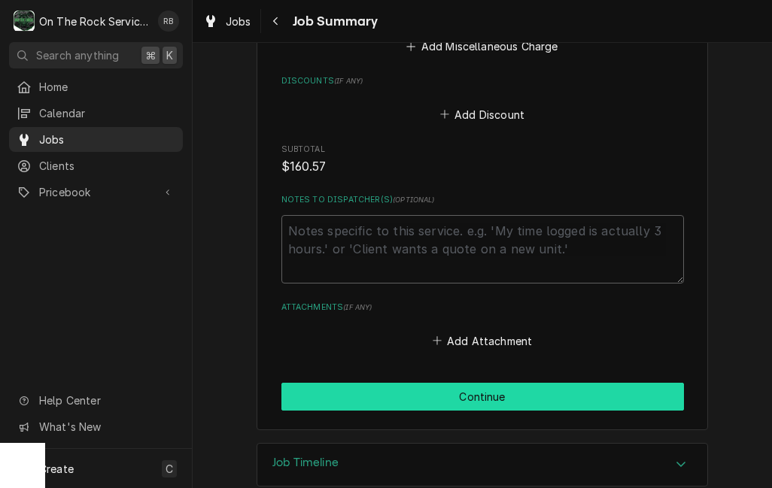
click at [602, 383] on button "Continue" at bounding box center [482, 397] width 402 height 28
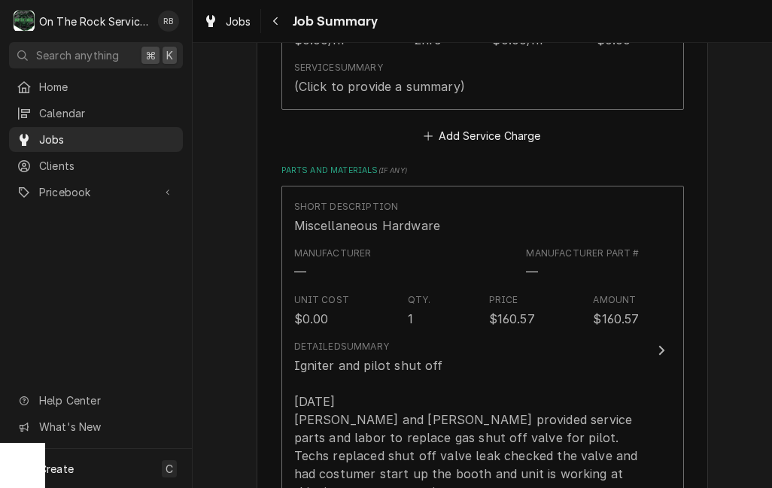
scroll to position [569, 0]
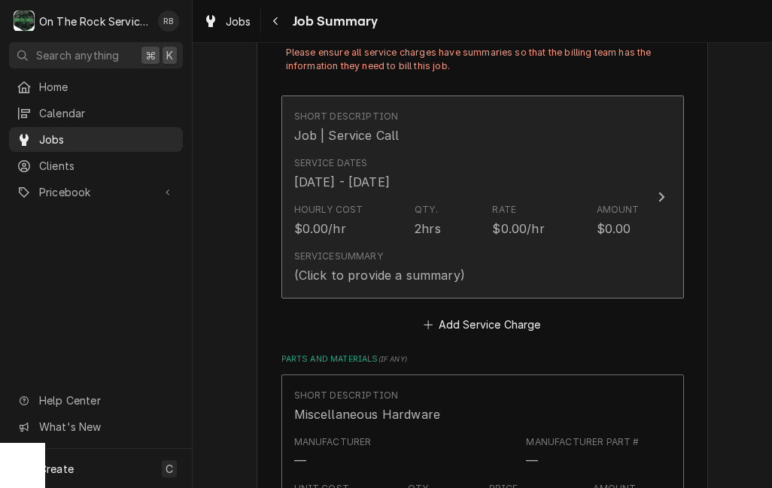
click at [650, 230] on button "Short Description Job | Service Call Service Dates Aug 8, 2025 - Sep 24, 2025 H…" at bounding box center [482, 198] width 402 height 204
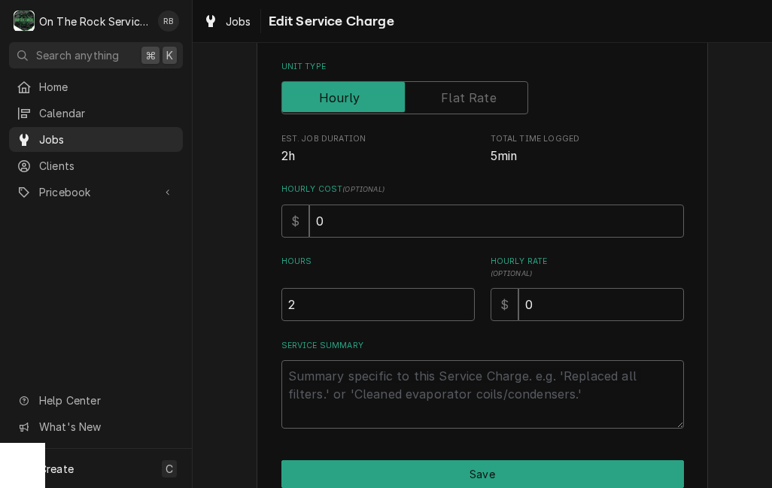
scroll to position [208, 0]
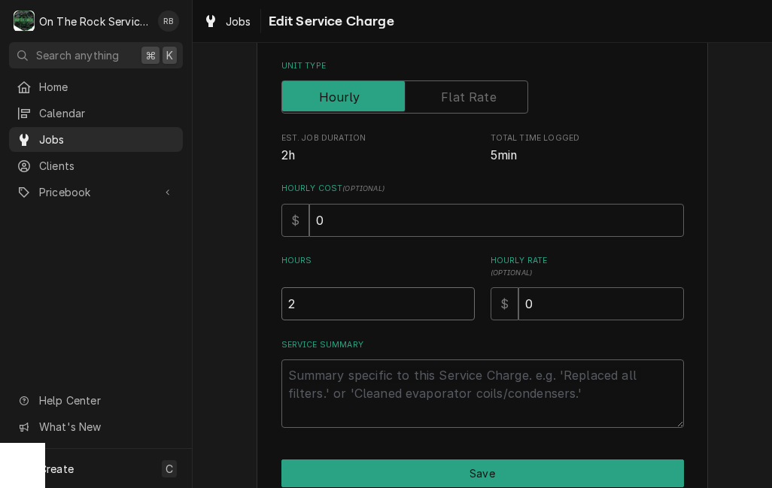
click at [445, 302] on input "2" at bounding box center [377, 303] width 193 height 33
type textarea "x"
type input "1"
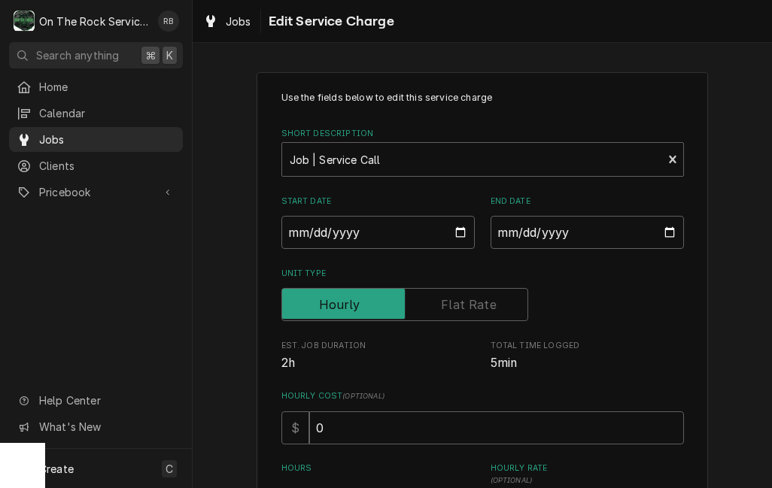
scroll to position [0, 0]
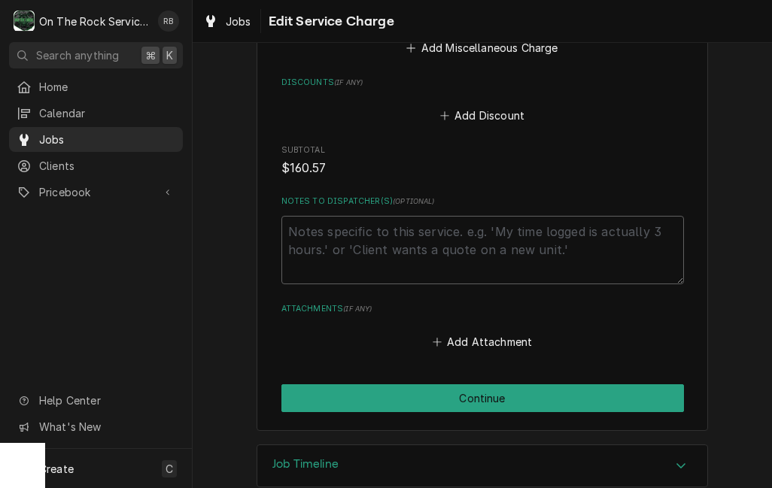
scroll to position [1133, 0]
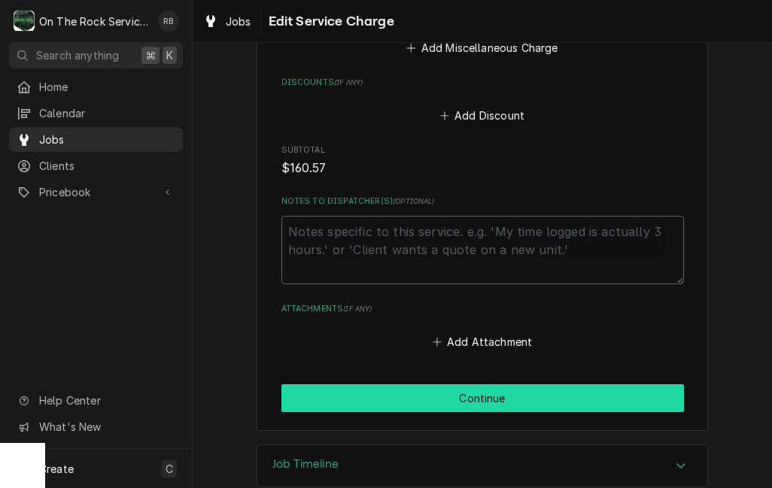
click at [632, 384] on button "Continue" at bounding box center [482, 398] width 402 height 28
click at [635, 384] on button "Continue" at bounding box center [482, 398] width 402 height 28
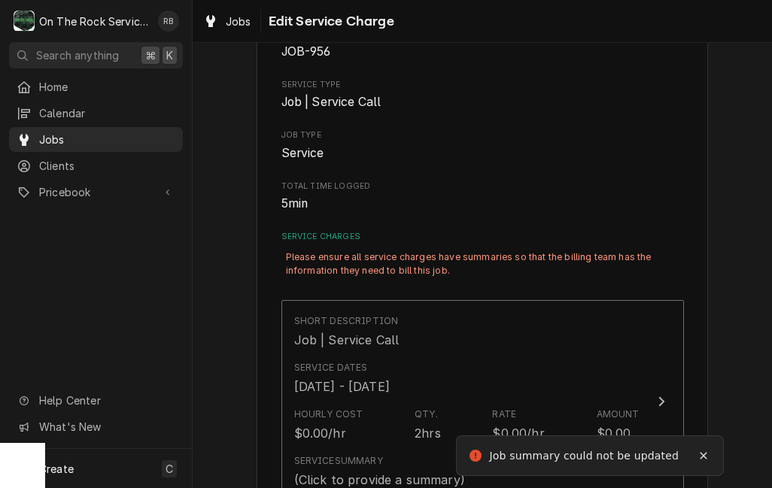
scroll to position [172, 0]
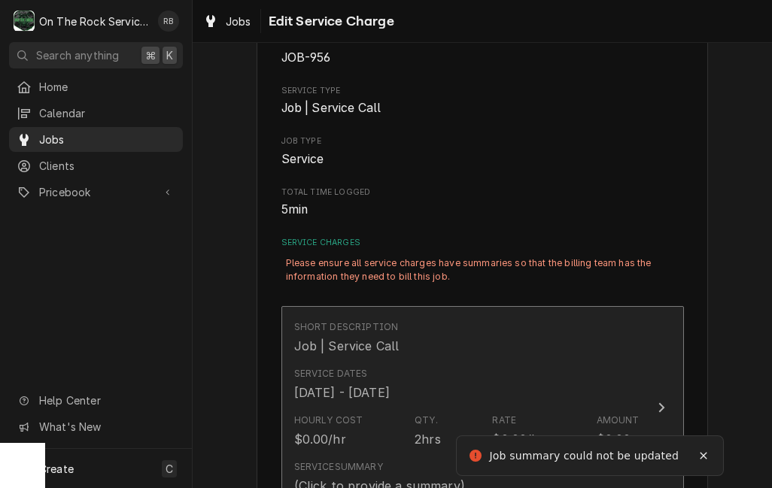
click at [646, 353] on button "Short Description Job | Service Call Service Dates Aug 8, 2025 - Sep 24, 2025 H…" at bounding box center [482, 408] width 402 height 204
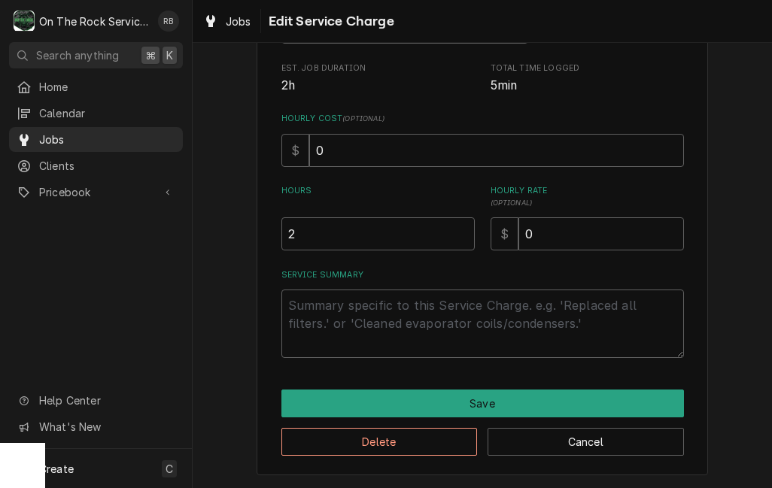
scroll to position [277, 0]
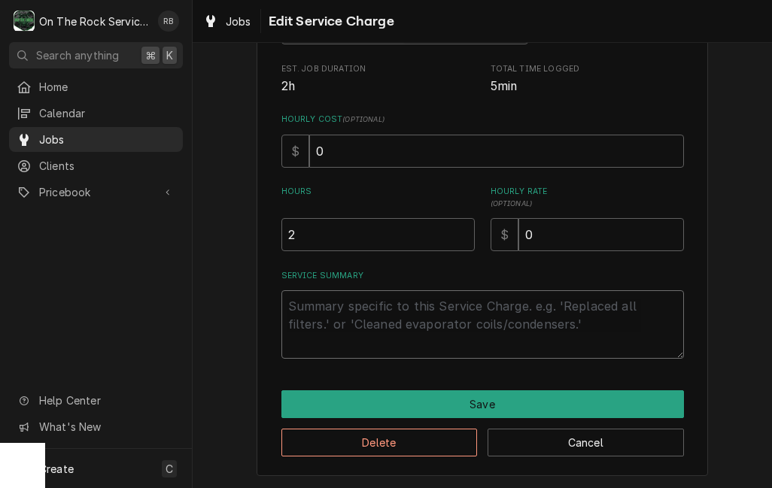
click at [620, 324] on textarea "Service Summary" at bounding box center [482, 324] width 402 height 68
click at [426, 236] on input "2" at bounding box center [377, 234] width 193 height 33
type textarea "x"
type input "1"
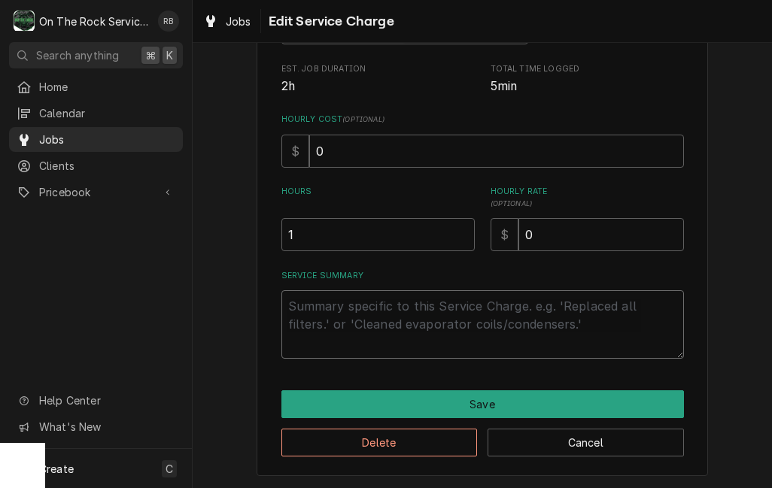
click at [569, 301] on textarea "Service Summary" at bounding box center [482, 324] width 402 height 68
type textarea "x"
type textarea "9"
type textarea "x"
type textarea "9/"
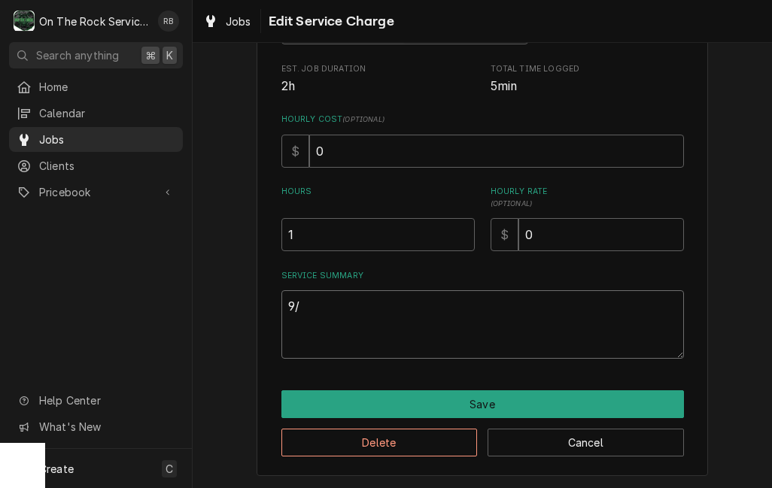
type textarea "x"
type textarea "9/2"
type textarea "x"
type textarea "9/25"
type textarea "x"
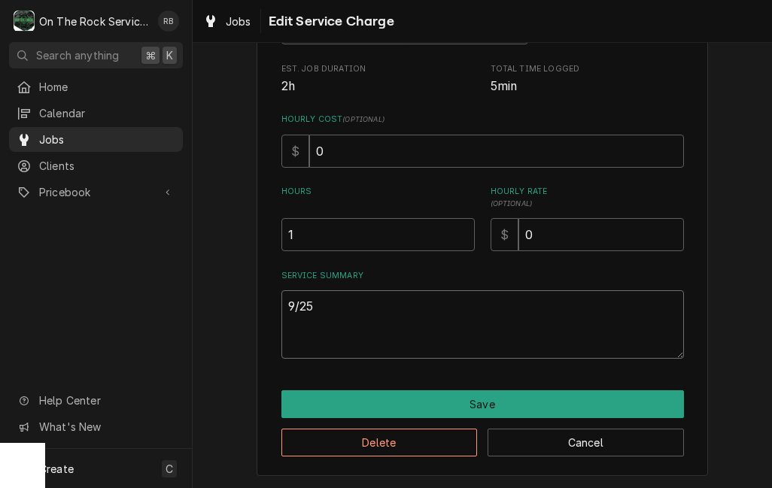
type textarea "9/25/"
type textarea "x"
type textarea "9/25/2"
type textarea "x"
type textarea "9/25/25"
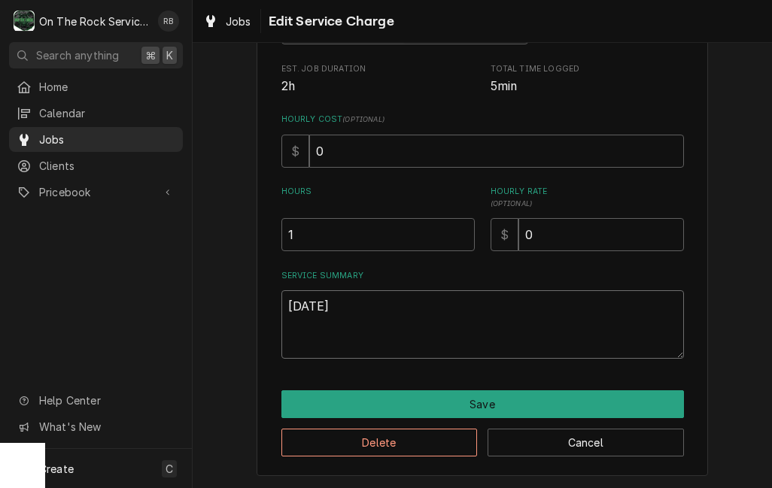
type textarea "x"
type textarea "9/25/25"
type textarea "x"
type textarea "9/25/25"
type textarea "x"
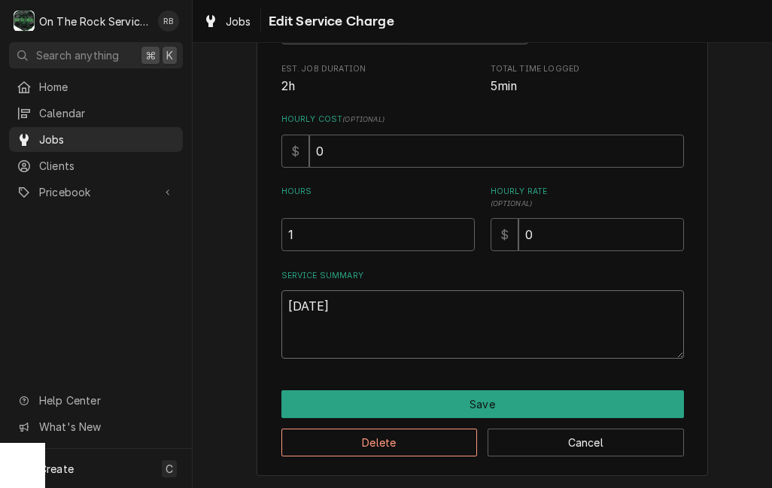
type textarea "9/25/25"
type textarea "x"
type textarea "9/25/25 T"
type textarea "x"
type textarea "9/25/25 Te"
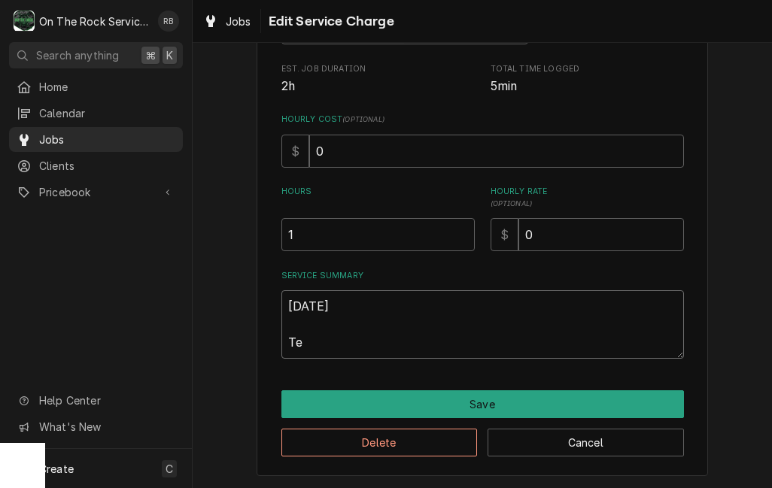
type textarea "x"
type textarea "9/25/25 Tec"
type textarea "x"
type textarea "9/25/25 Tech"
type textarea "x"
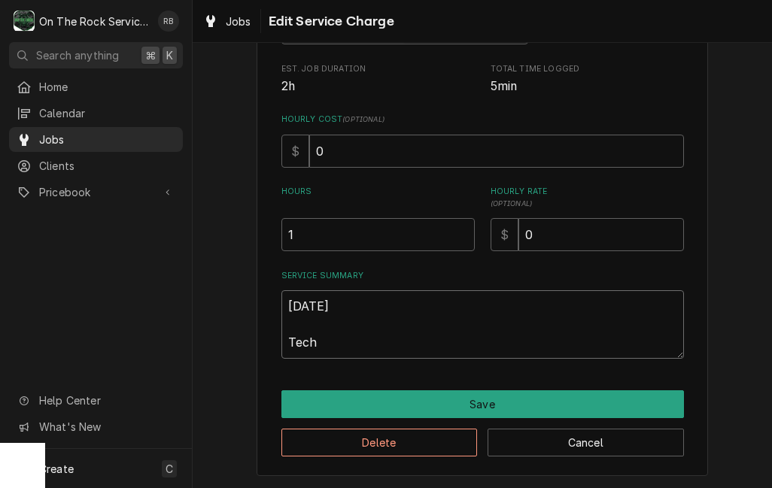
type textarea "9/25/25 Techs"
type textarea "x"
type textarea "9/25/25 Techs"
type textarea "x"
type textarea "9/25/25 Techs a"
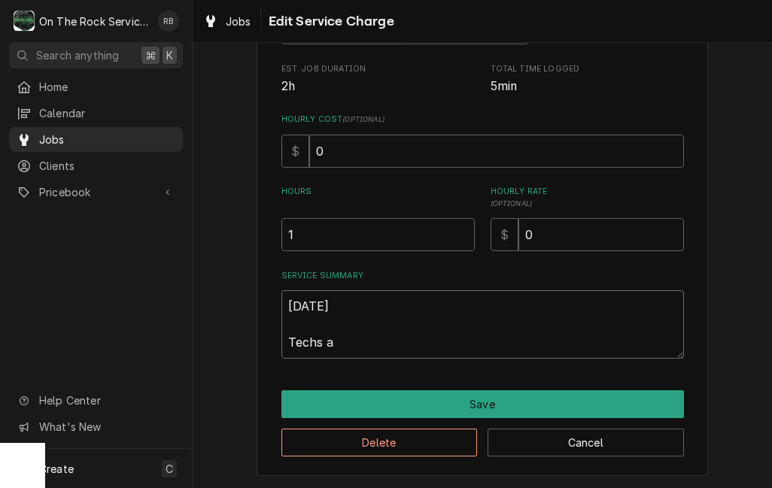
type textarea "x"
type textarea "9/25/25 Techs an"
type textarea "x"
type textarea "9/25/25 Techs and"
type textarea "x"
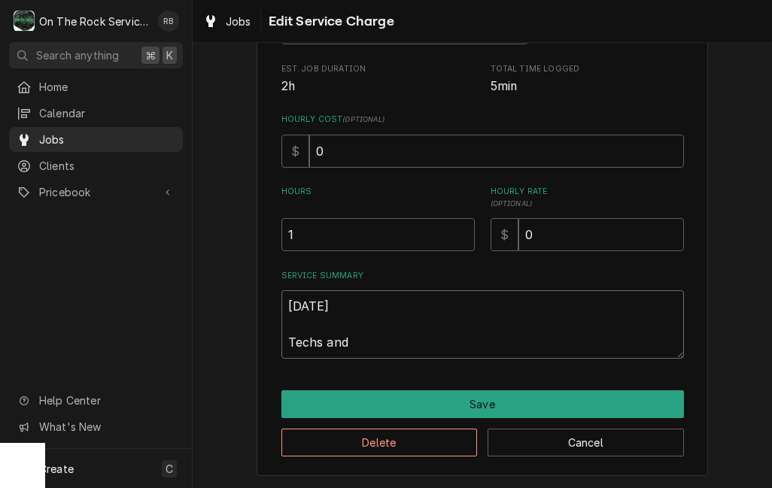
type textarea "9/25/25 Techs and"
type textarea "x"
type textarea "9/25/25 Techs and"
type textarea "x"
type textarea "9/25/25 Techs an"
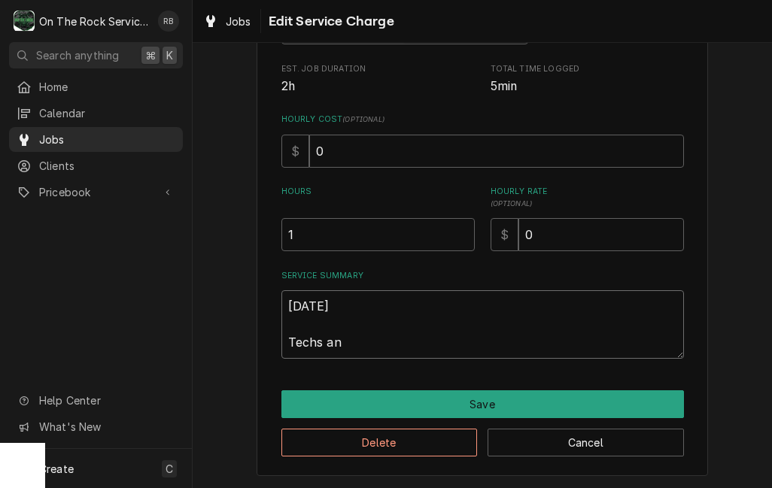
type textarea "x"
type textarea "9/25/25 Techs a"
type textarea "x"
type textarea "9/25/25 Techs"
type textarea "x"
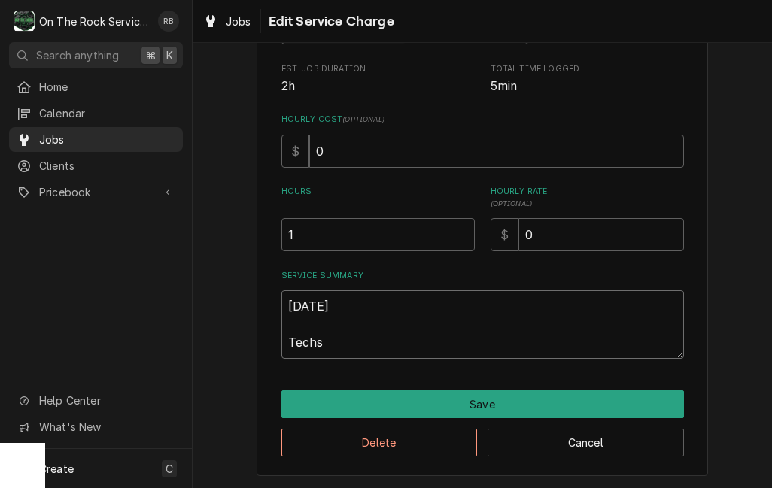
type textarea "9/25/25 Techs"
type textarea "x"
type textarea "9/25/25 Tech"
type textarea "x"
type textarea "9/25/25 Tec"
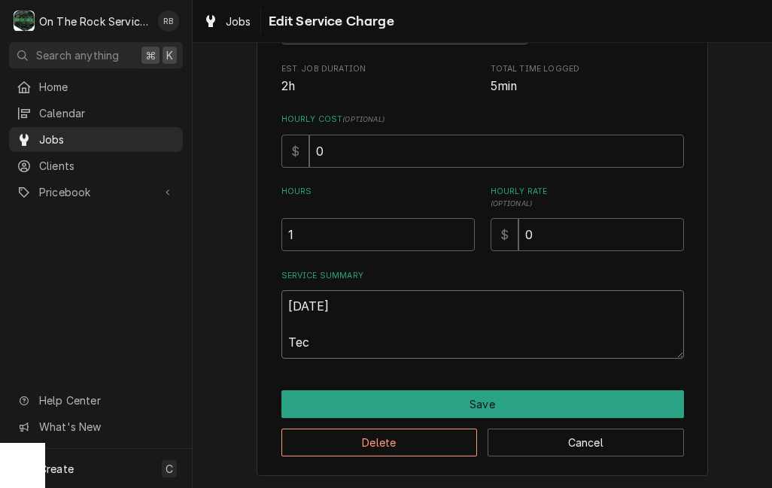
type textarea "x"
type textarea "9/25/25 Te"
type textarea "x"
type textarea "9/25/25 T"
type textarea "x"
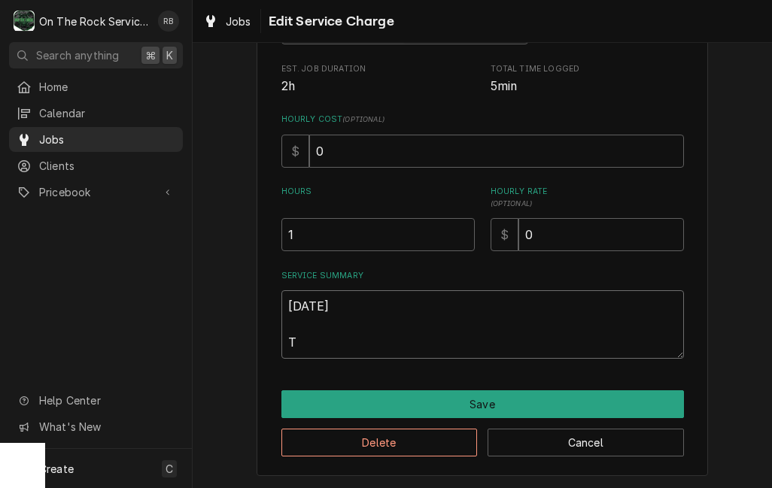
type textarea "9/25/25"
type textarea "x"
type textarea "9/25/25 R"
type textarea "x"
type textarea "9/25/25 Ra"
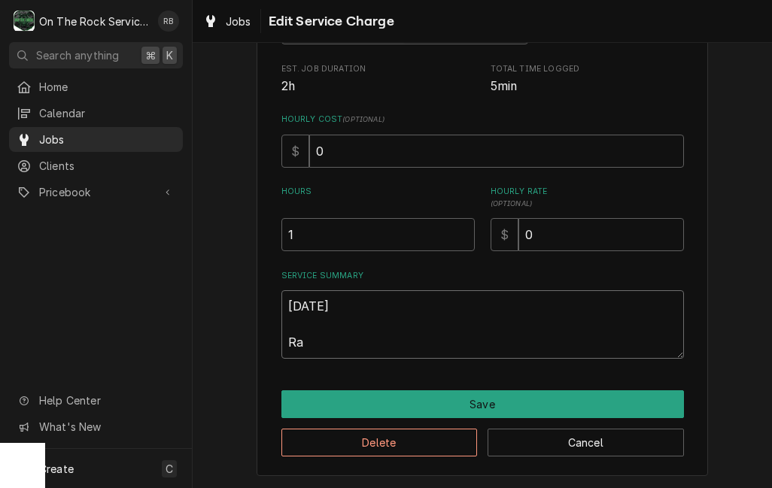
type textarea "x"
type textarea "9/25/25 Ray"
type textarea "x"
type textarea "9/25/25 Ray"
type textarea "x"
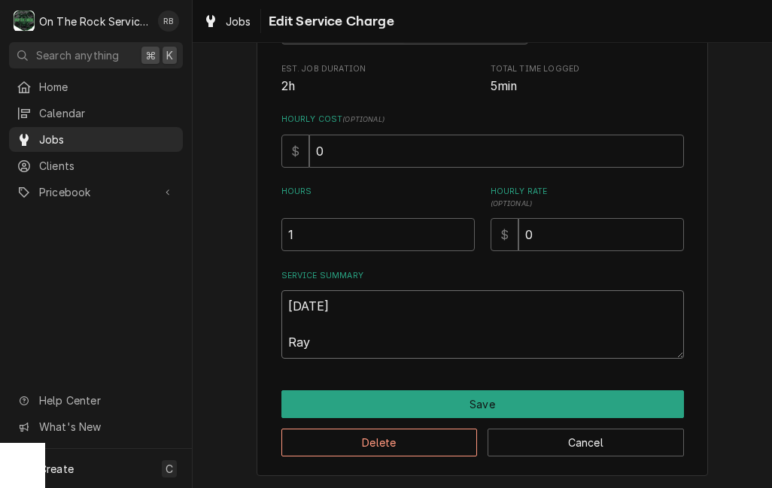
type textarea "9/25/25 Ray a"
type textarea "x"
type textarea "9/25/25 Ray an"
type textarea "x"
type textarea "9/25/25 Ray and"
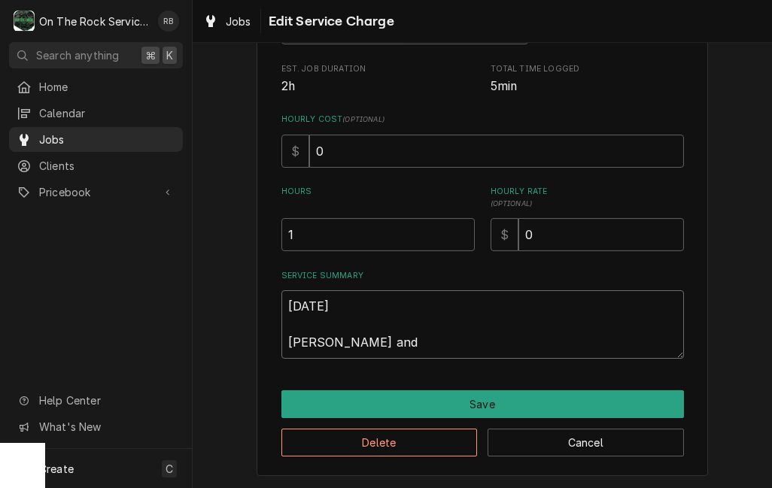
type textarea "x"
type textarea "9/25/25 Ray and"
type textarea "x"
type textarea "9/25/25 Ray and i"
type textarea "x"
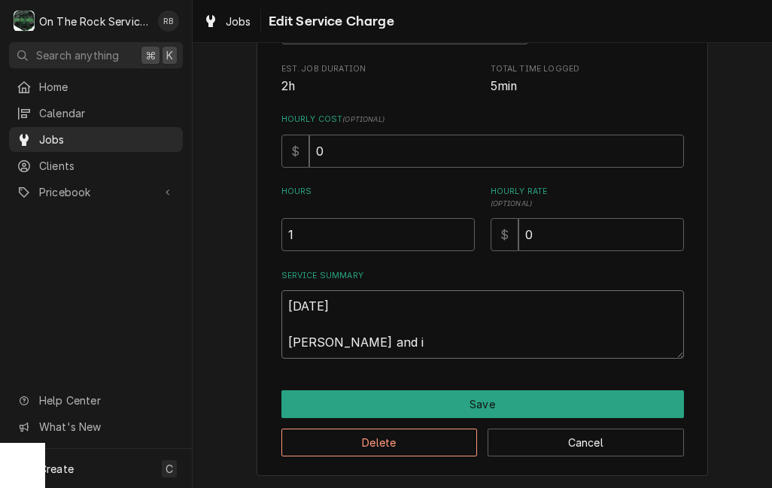
type textarea "9/25/25 Ray and iz"
type textarea "x"
type textarea "9/25/25 Ray and izz"
type textarea "x"
type textarea "9/25/25 Ray and izzy"
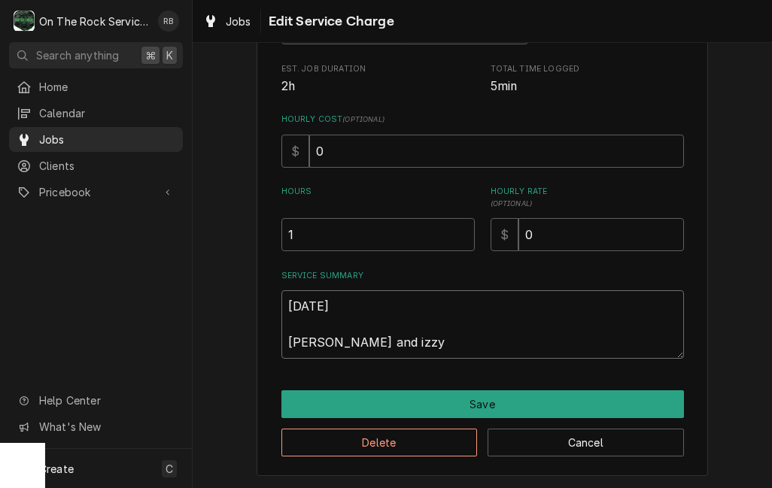
type textarea "x"
type textarea "9/25/25 Ray and Izzy"
type textarea "x"
type textarea "9/25/25 Ray and Izzy"
type textarea "x"
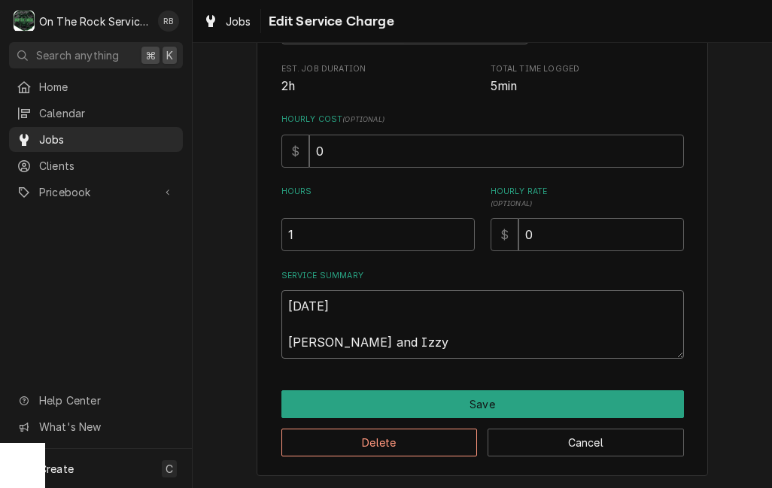
type textarea "9/25/25 Ray and Izzy p"
type textarea "x"
type textarea "9/25/25 Ray and Izzy pr"
type textarea "x"
type textarea "9/25/25 Ray and Izzy prob"
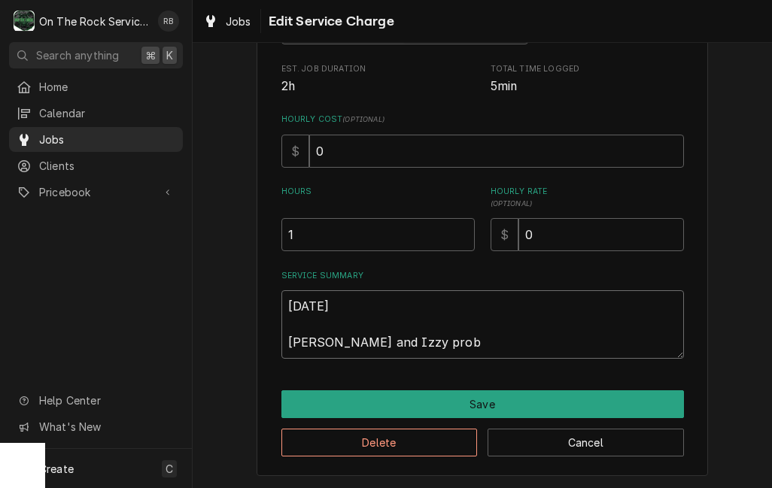
type textarea "x"
type textarea "9/25/25 Ray and Izzy probv"
type textarea "x"
type textarea "9/25/25 Ray and Izzy probvi"
type textarea "x"
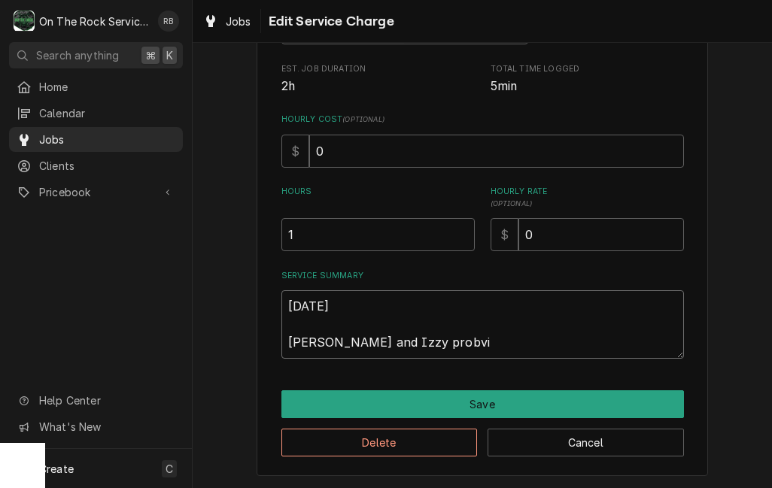
type textarea "9/25/25 Ray and Izzy probvie"
type textarea "x"
type textarea "9/25/25 Ray and Izzy probvied"
type textarea "x"
type textarea "9/25/25 Ray and Izzy probviede"
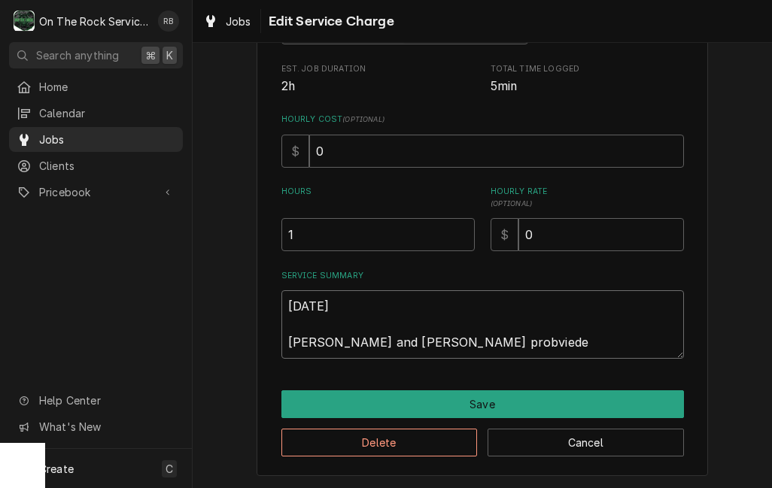
type textarea "x"
type textarea "9/25/25 Ray and Izzy probvieded"
type textarea "x"
type textarea "9/25/25 Ray and Izzy prob viewed"
type textarea "x"
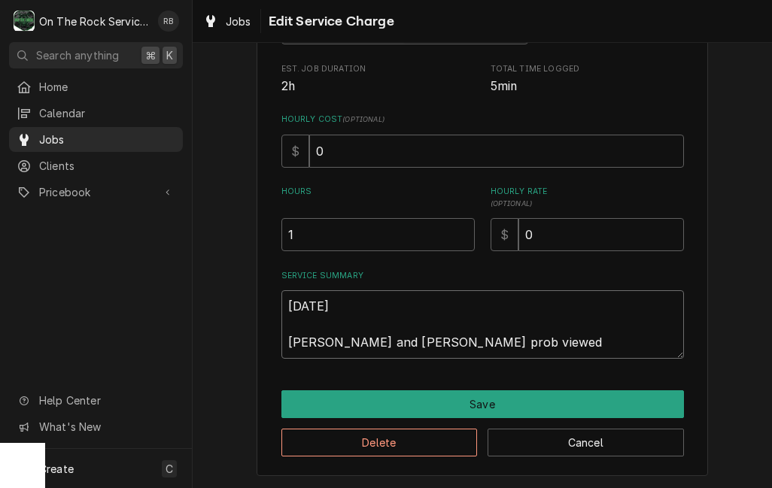
type textarea "9/25/25 Ray and Izzy prob viewed"
type textarea "x"
type textarea "9/25/25 Ray and Izzy prob viewed"
type textarea "x"
type textarea "9/25/25 Ray and Izzy prob viewe"
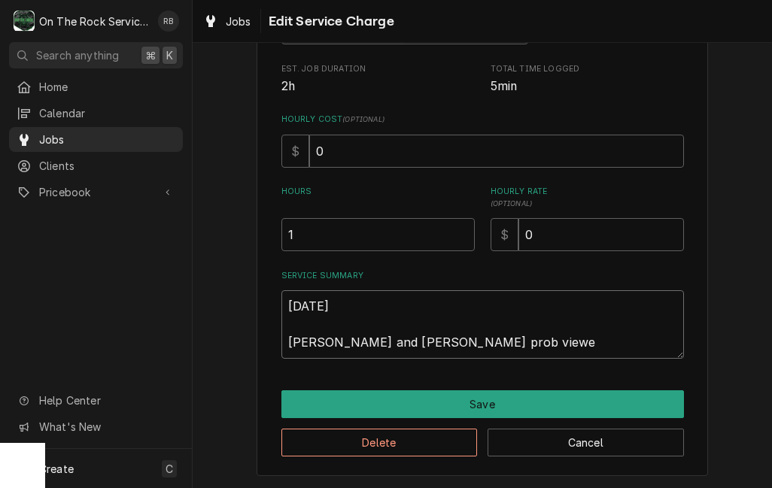
type textarea "x"
type textarea "9/25/25 Ray and Izzy prob view"
type textarea "x"
type textarea "9/25/25 Ray and Izzy prob vie"
type textarea "x"
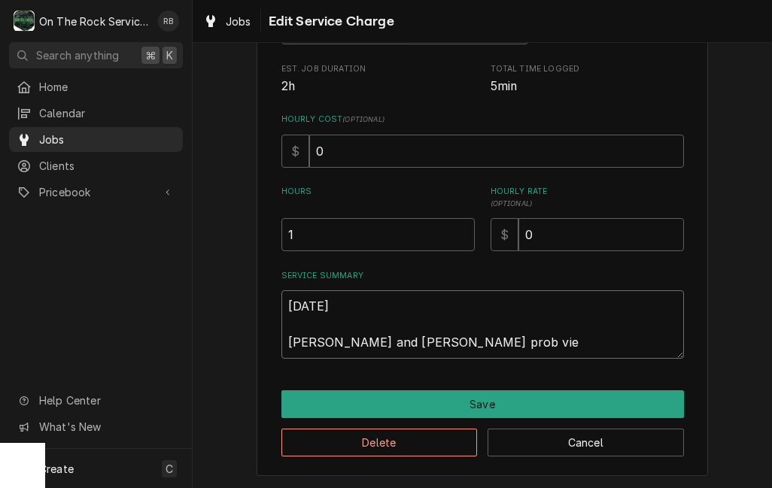
type textarea "9/25/25 Ray and Izzy prob vi"
type textarea "x"
type textarea "9/25/25 Ray and Izzy prob v"
type textarea "x"
type textarea "9/25/25 Ray and Izzy prob"
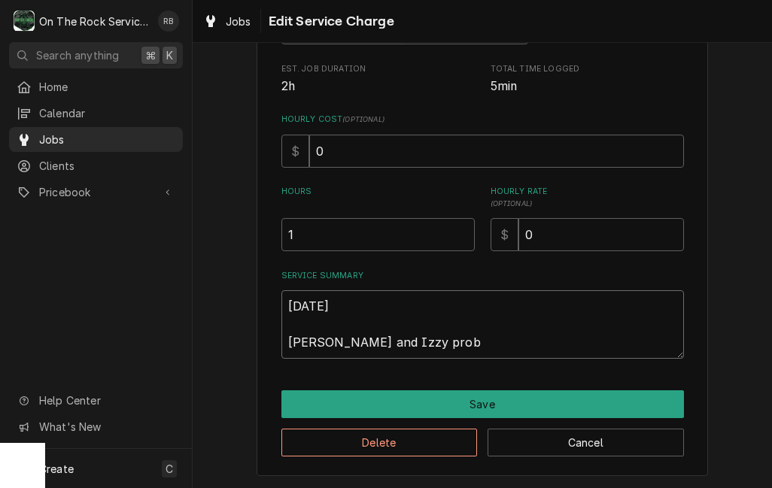
type textarea "x"
type textarea "9/25/25 Ray and Izzy prob"
type textarea "x"
type textarea "9/25/25 Ray and Izzy pro"
type textarea "x"
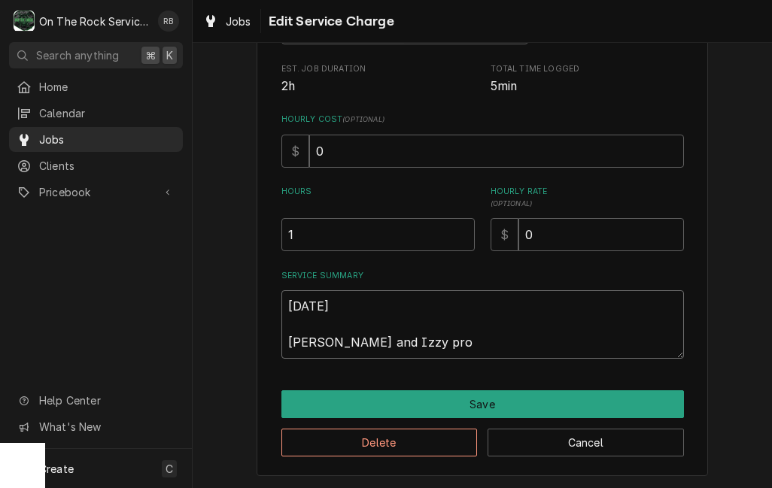
type textarea "9/25/25 Ray and Izzy prov"
type textarea "x"
type textarea "9/25/25 Ray and Izzy provi"
type textarea "x"
type textarea "9/25/25 Ray and Izzy provided"
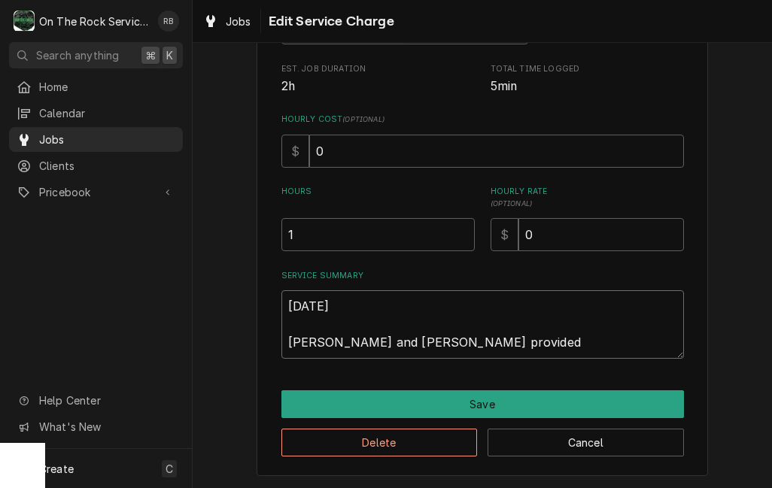
type textarea "x"
type textarea "9/25/25 Ray and Izzy provided"
type textarea "x"
type textarea "9/25/25 Ray and Izzy provided s"
type textarea "x"
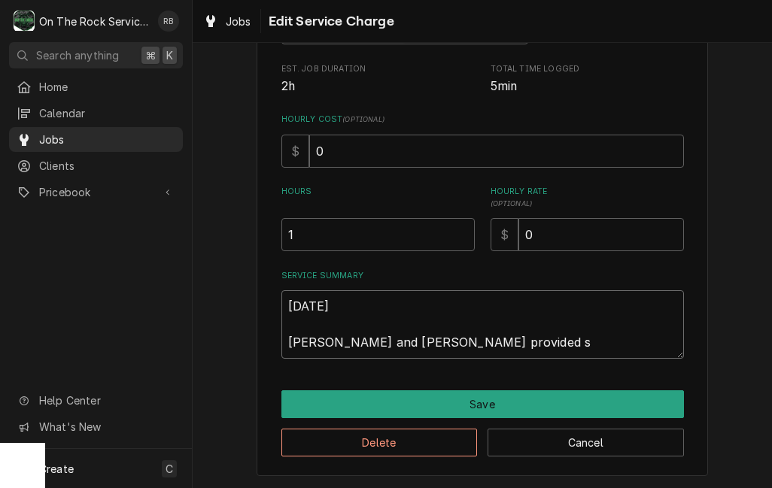
type textarea "9/25/25 Ray and Izzy provided se"
type textarea "x"
type textarea "9/25/25 Ray and Izzy provided ser"
type textarea "x"
type textarea "9/25/25 Ray and Izzy provided serv"
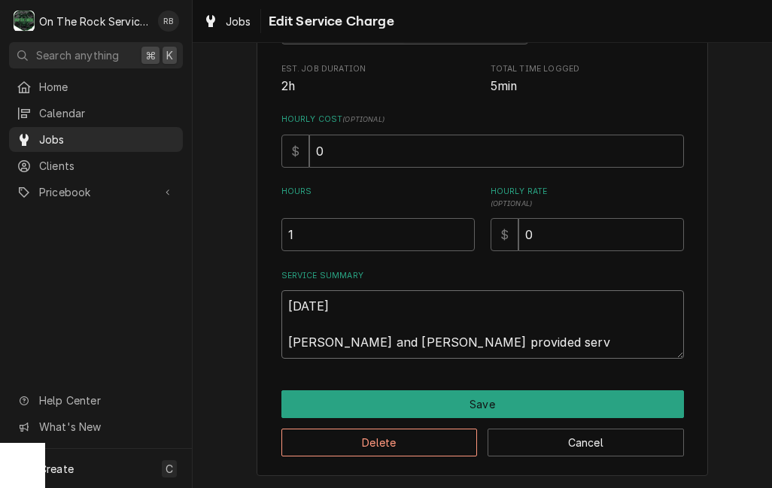
type textarea "x"
type textarea "9/25/25 Ray and Izzy provided servi"
type textarea "x"
type textarea "9/25/25 Ray and Izzy provided servic"
type textarea "x"
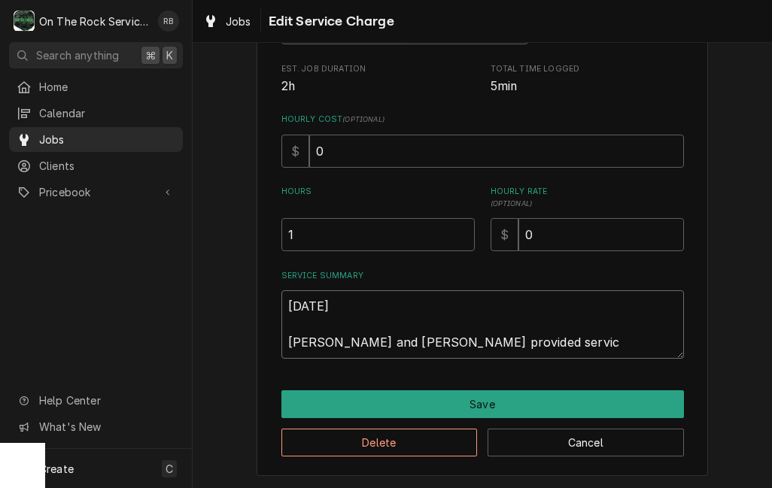
type textarea "9/25/25 Ray and Izzy provided service"
type textarea "x"
type textarea "9/25/25 Ray and Izzy provided service"
type textarea "x"
type textarea "9/25/25 Ray and Izzy provided service p"
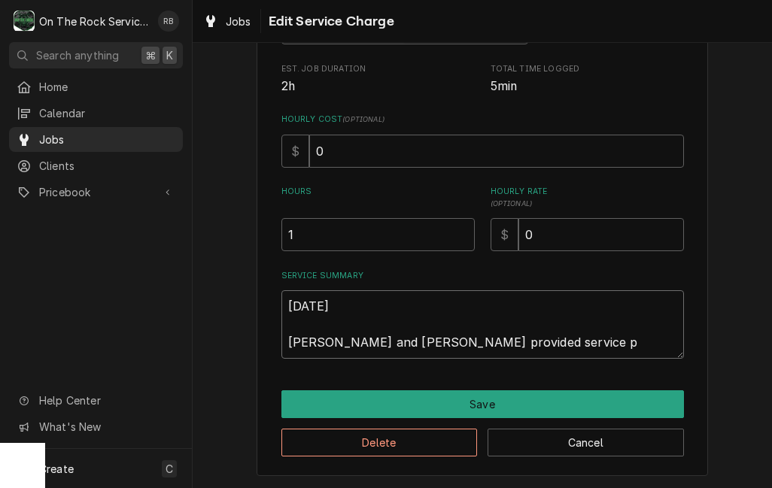
type textarea "x"
type textarea "9/25/25 Ray and Izzy provided service pa"
type textarea "x"
type textarea "9/25/25 Ray and Izzy provided service par"
type textarea "x"
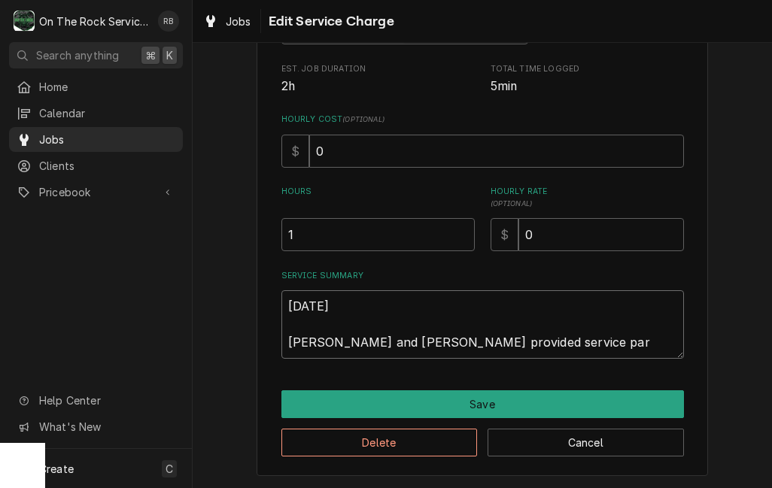
type textarea "9/25/25 Ray and Izzy provided service part"
type textarea "x"
type textarea "9/25/25 Ray and Izzy provided service parts"
type textarea "x"
type textarea "9/25/25 Ray and Izzy provided service parts"
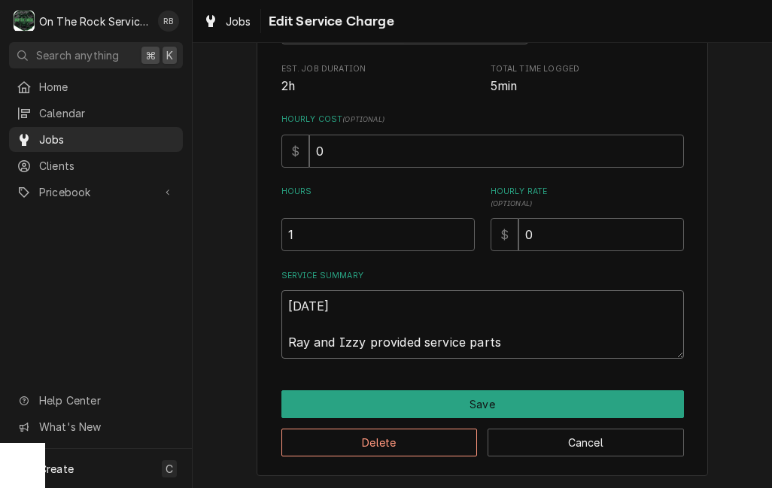
type textarea "x"
type textarea "9/25/25 Ray and Izzy provided service parts a"
type textarea "x"
type textarea "9/25/25 Ray and Izzy provided service parts an"
type textarea "x"
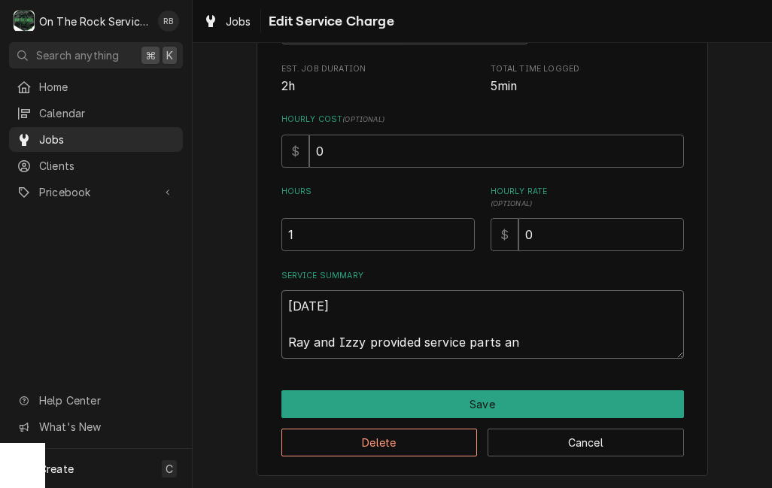
type textarea "9/25/25 Ray and Izzy provided service parts and"
type textarea "x"
type textarea "9/25/25 Ray and Izzy provided service parts and"
type textarea "x"
type textarea "9/25/25 Ray and Izzy provided service parts and l"
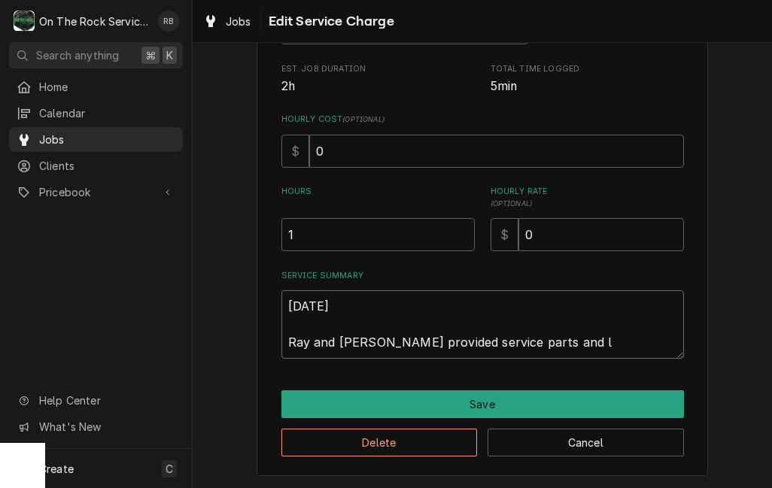
type textarea "x"
type textarea "9/25/25 Ray and Izzy provided service parts and la"
type textarea "x"
type textarea "9/25/25 Ray and Izzy provided service parts and lab"
type textarea "x"
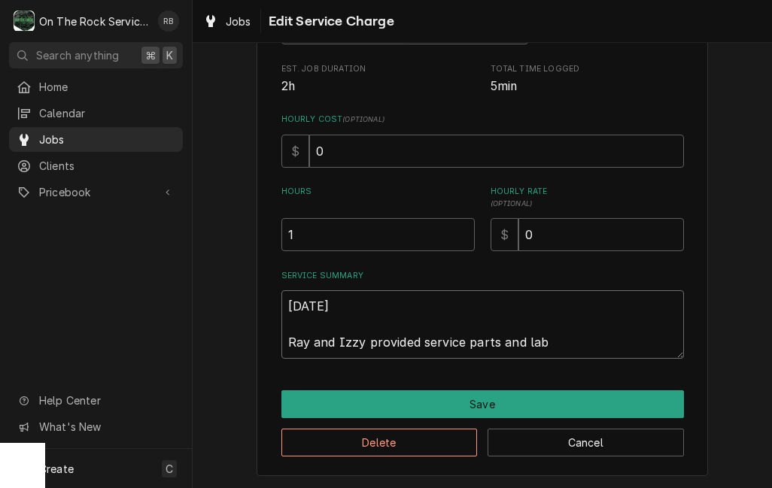
type textarea "9/25/25 Ray and Izzy provided service parts and labo"
type textarea "x"
type textarea "9/25/25 Ray and Izzy provided service parts and labor"
type textarea "x"
type textarea "9/25/25 Ray and Izzy provided service parts and labor"
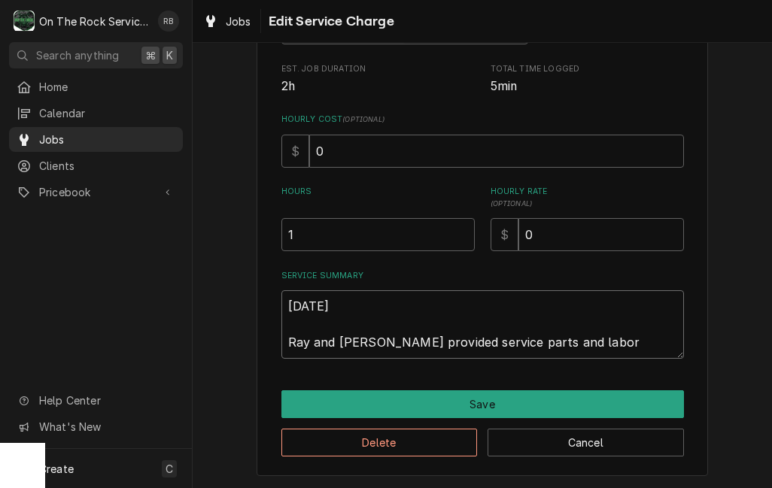
type textarea "x"
type textarea "9/25/25 Ray and Izzy provided service parts and labor t"
type textarea "x"
type textarea "9/25/25 Ray and Izzy provided service parts and labor to"
type textarea "x"
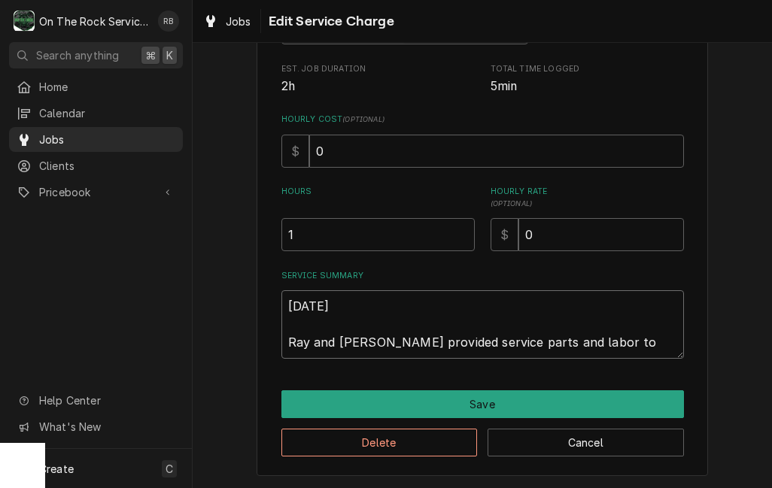
type textarea "9/25/25 Ray and Izzy provided service parts and labor to"
type textarea "x"
type textarea "9/25/25 Ray and Izzy provided service parts and labor to r"
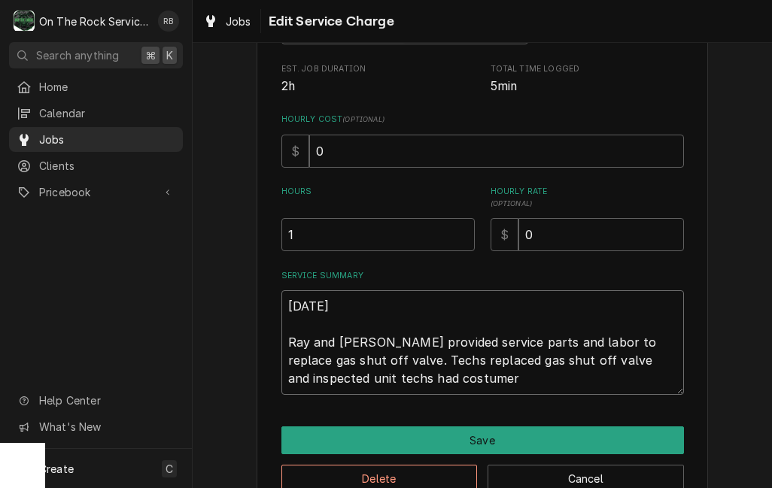
click at [626, 359] on textarea "9/25/25 Ray and Izzy provided service parts and labor to replace gas shut off v…" at bounding box center [482, 342] width 402 height 105
click at [623, 356] on textarea "9/25/25 Ray and Izzy provided service parts and labor to replace gas shut off v…" at bounding box center [482, 342] width 402 height 105
click at [538, 378] on textarea "9/25/25 Ray and Izzy provided service parts and labor to replace gas shut off v…" at bounding box center [482, 342] width 402 height 105
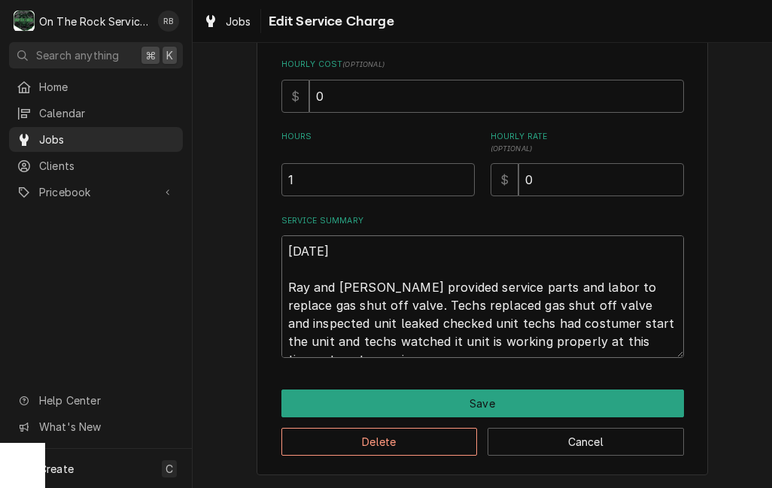
scroll to position [331, 0]
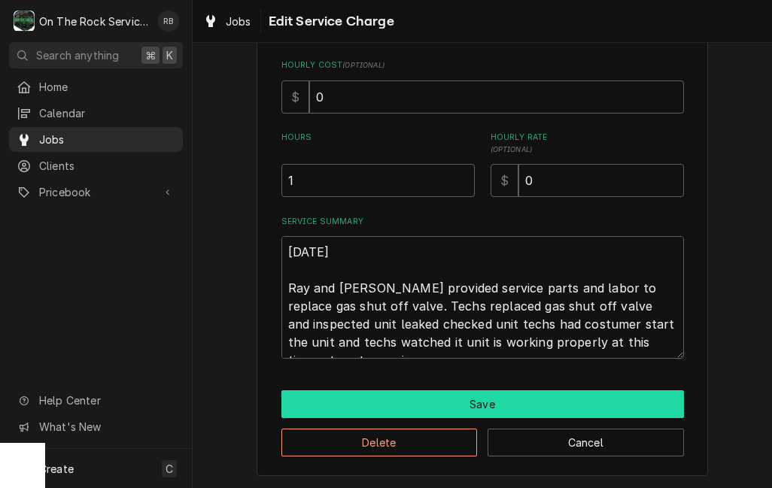
click at [614, 395] on button "Save" at bounding box center [482, 404] width 402 height 28
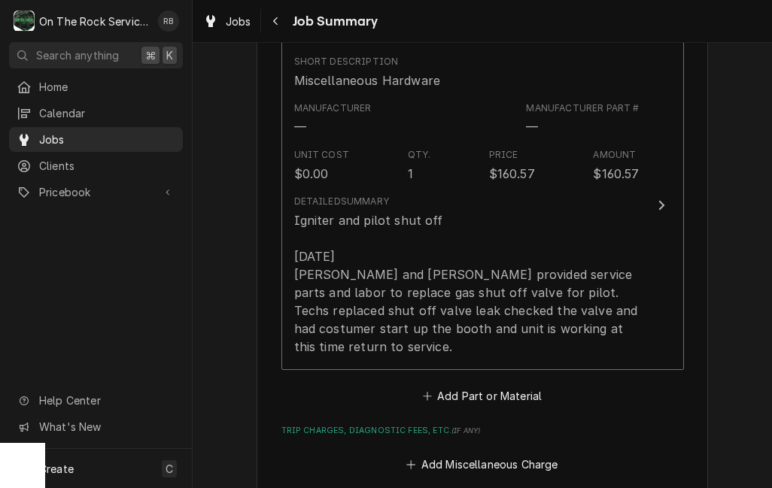
scroll to position [818, 0]
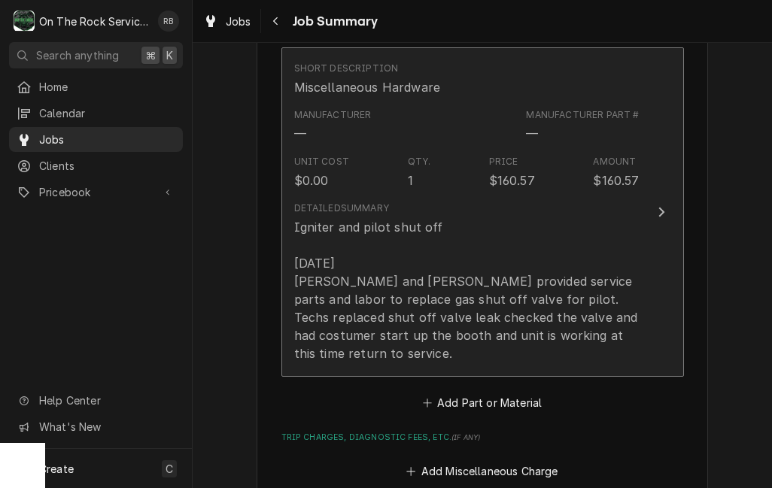
click at [651, 320] on button "Short Description Miscellaneous Hardware Manufacturer — Manufacturer Part # — U…" at bounding box center [482, 212] width 402 height 330
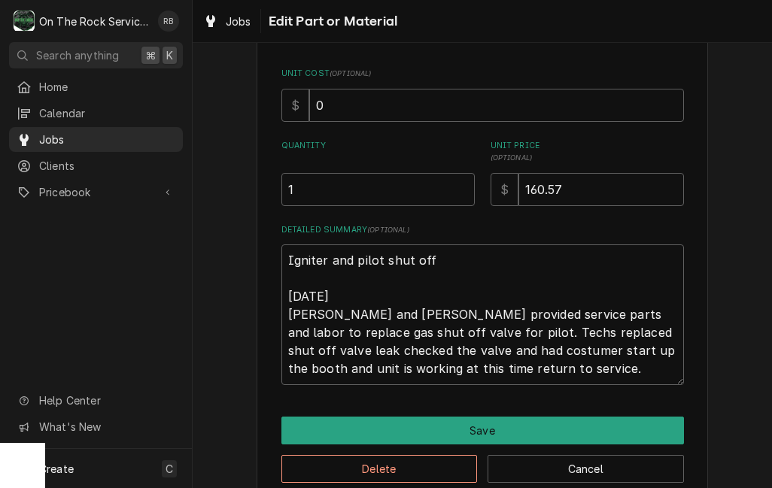
scroll to position [186, 0]
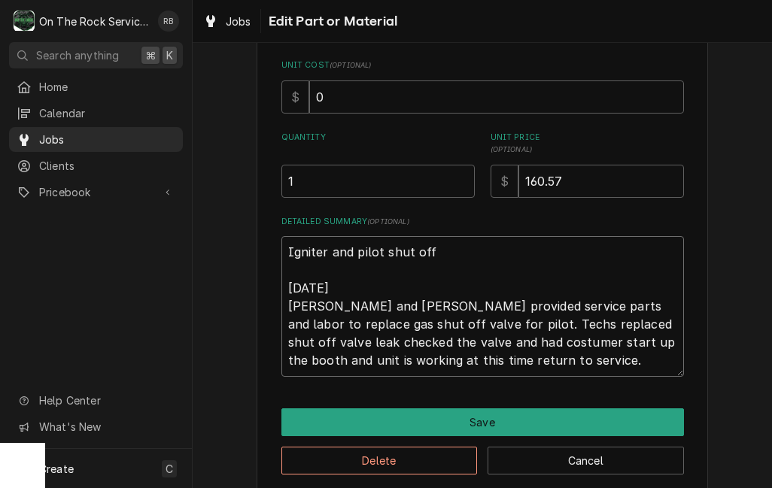
click at [596, 367] on textarea "Igniter and pilot shut off 9/25/25 Ray and Izzy provided service parts and labo…" at bounding box center [482, 306] width 402 height 141
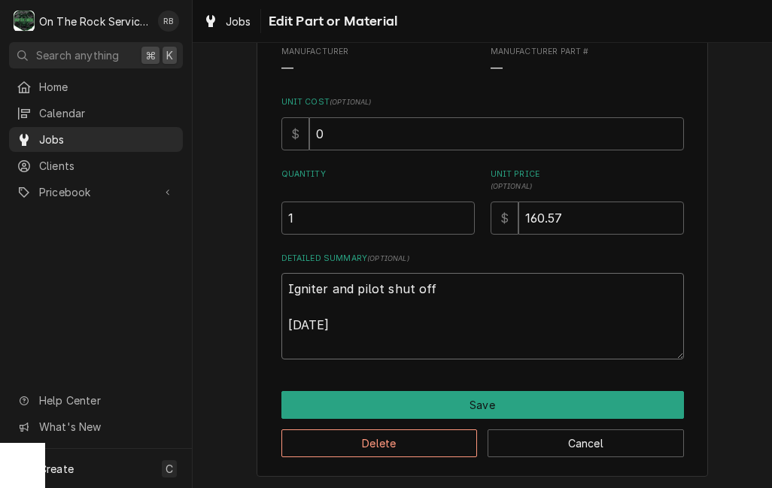
scroll to position [132, 0]
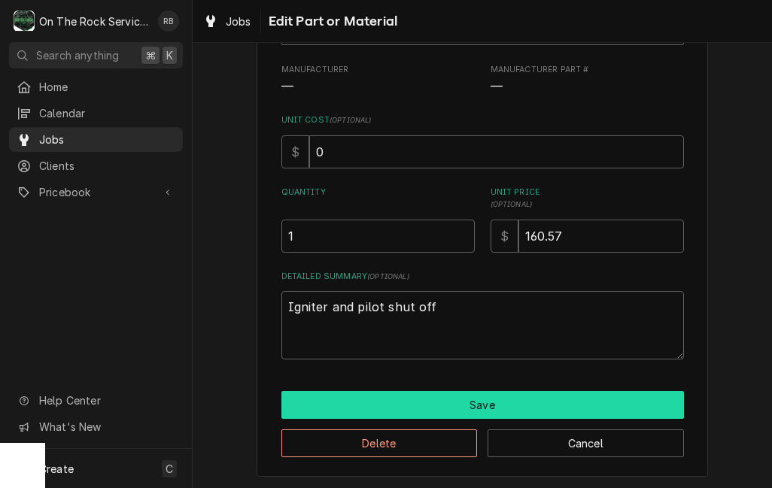
click at [616, 393] on button "Save" at bounding box center [482, 405] width 402 height 28
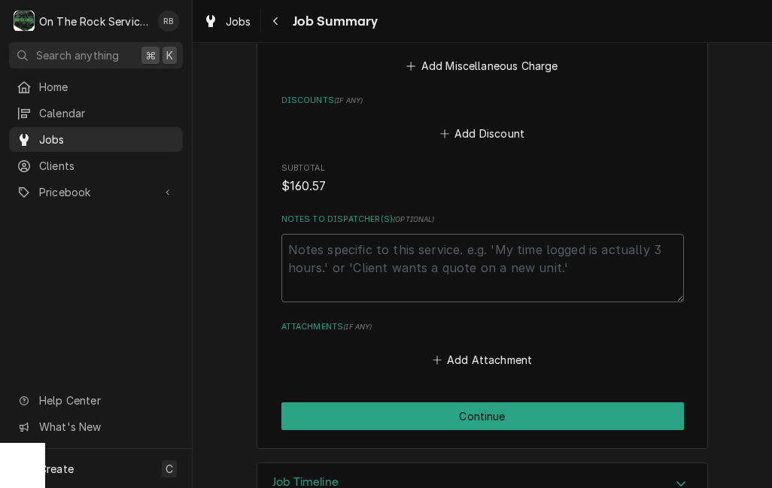
scroll to position [1098, 0]
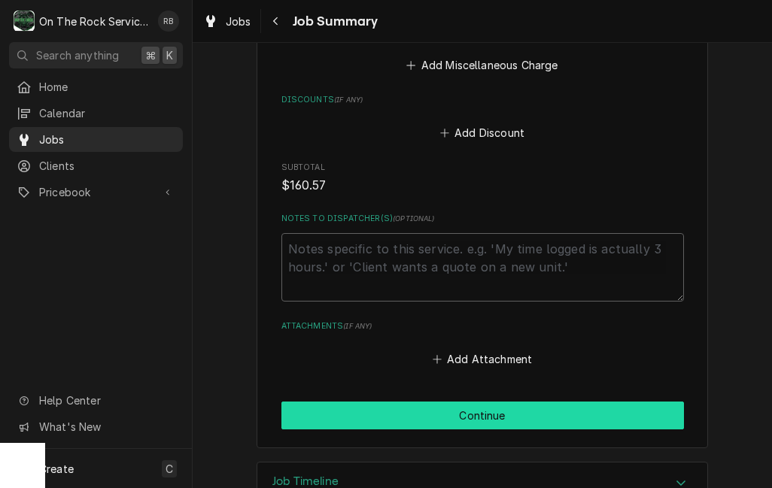
click at [634, 402] on button "Continue" at bounding box center [482, 416] width 402 height 28
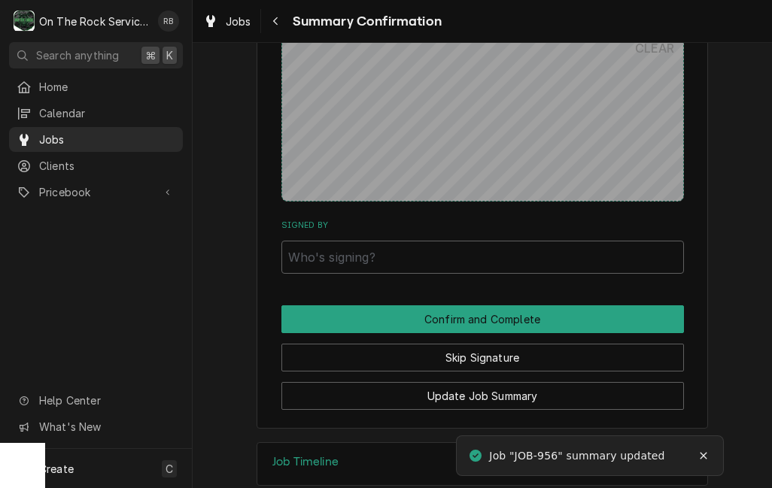
scroll to position [1059, 0]
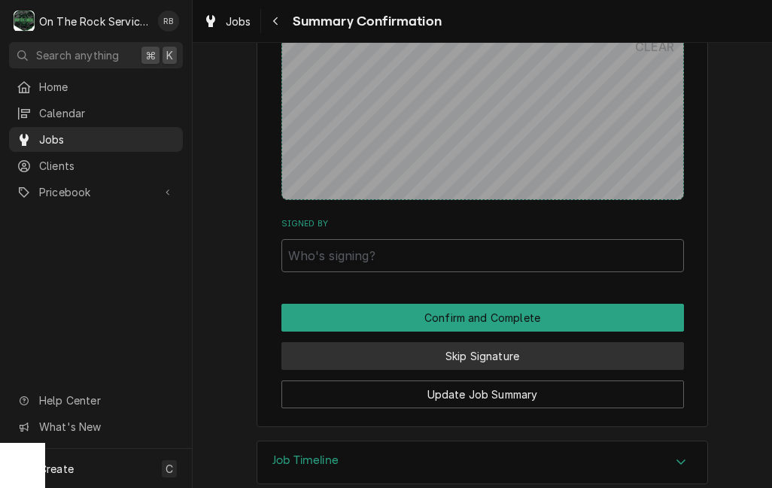
click at [631, 342] on button "Skip Signature" at bounding box center [482, 356] width 402 height 28
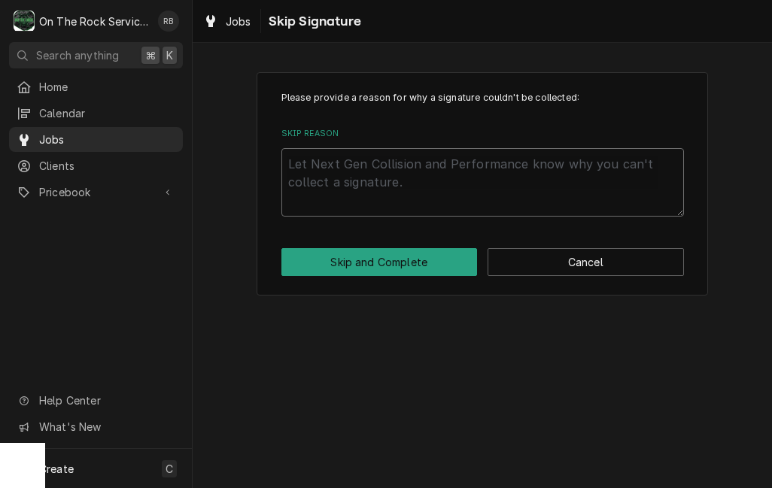
click at [590, 165] on textarea "Skip Reason" at bounding box center [482, 182] width 402 height 68
type textarea "x"
type textarea "N"
type textarea "x"
type textarea "No"
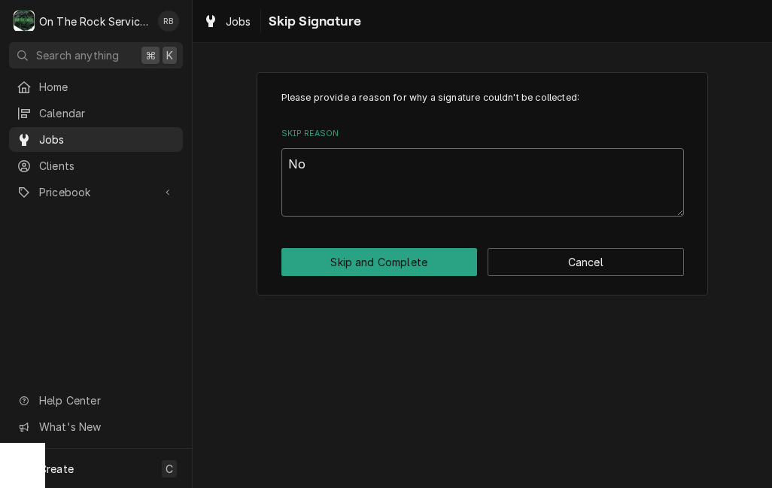
type textarea "x"
type textarea "Not"
type textarea "x"
type textarea "Not"
type textarea "x"
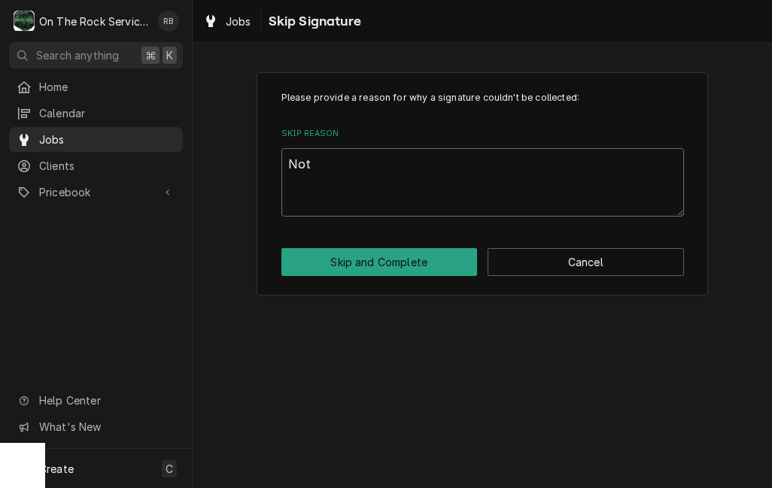
type textarea "Not n"
type textarea "x"
type textarea "Not ne"
type textarea "x"
type textarea "Not nee"
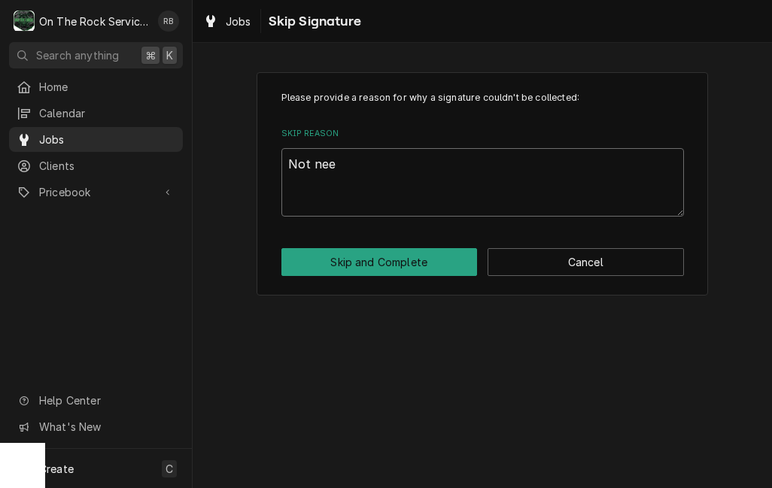
type textarea "x"
type textarea "Not need"
type textarea "x"
type textarea "Not neede"
type textarea "x"
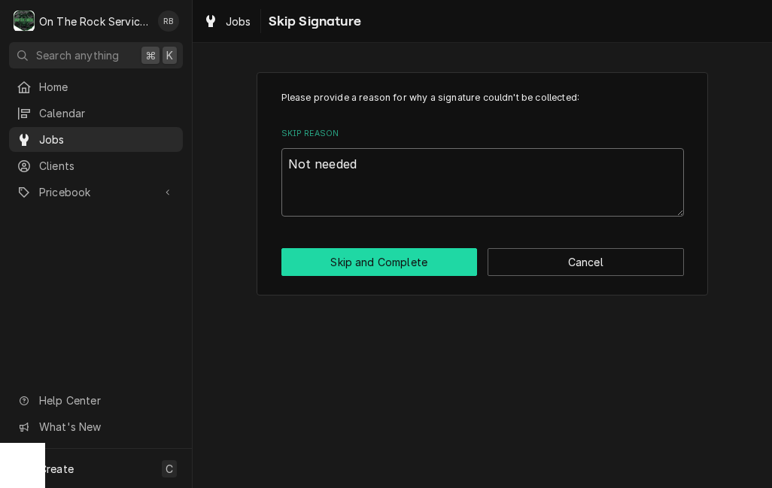
type textarea "Not needed"
click at [403, 254] on button "Skip and Complete" at bounding box center [379, 262] width 196 height 28
type textarea "x"
